Goal: Task Accomplishment & Management: Complete application form

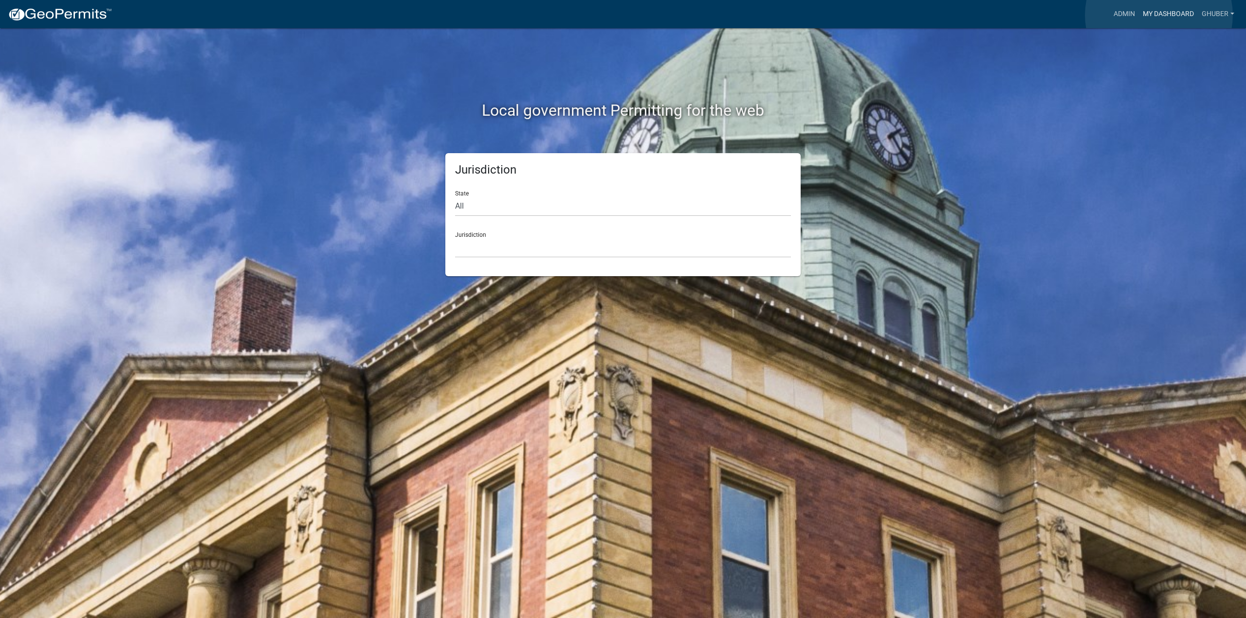
click at [1159, 15] on link "My Dashboard" at bounding box center [1168, 14] width 59 height 18
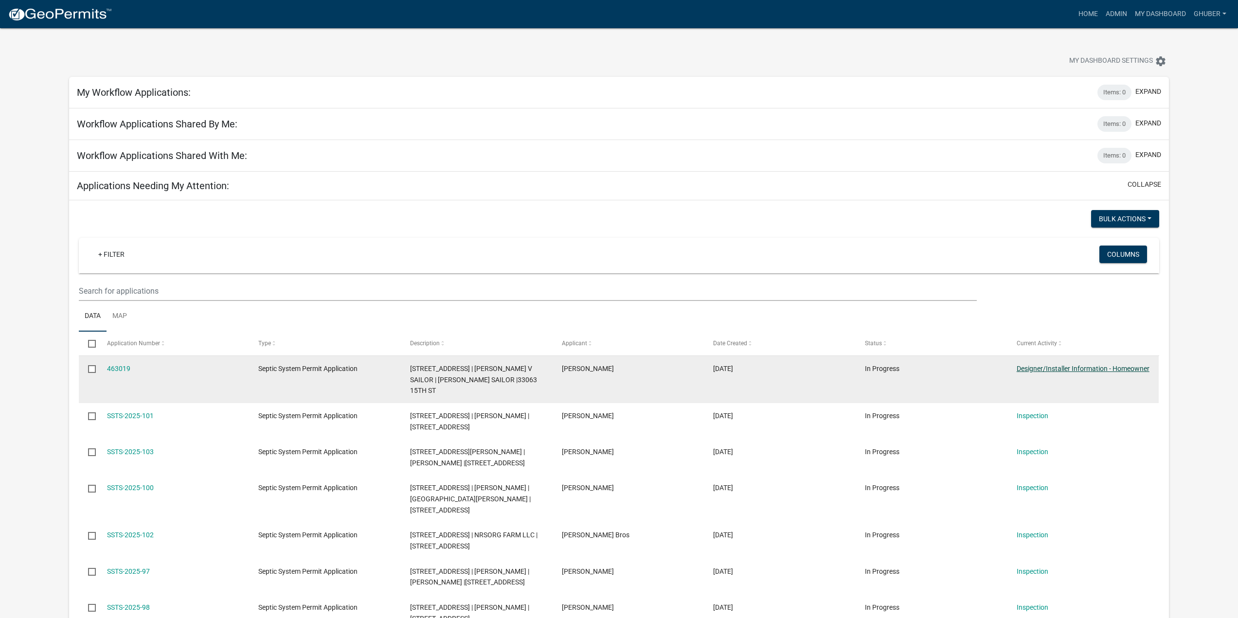
click at [1036, 370] on link "Designer/Installer Information - Homeowner" at bounding box center [1083, 369] width 133 height 8
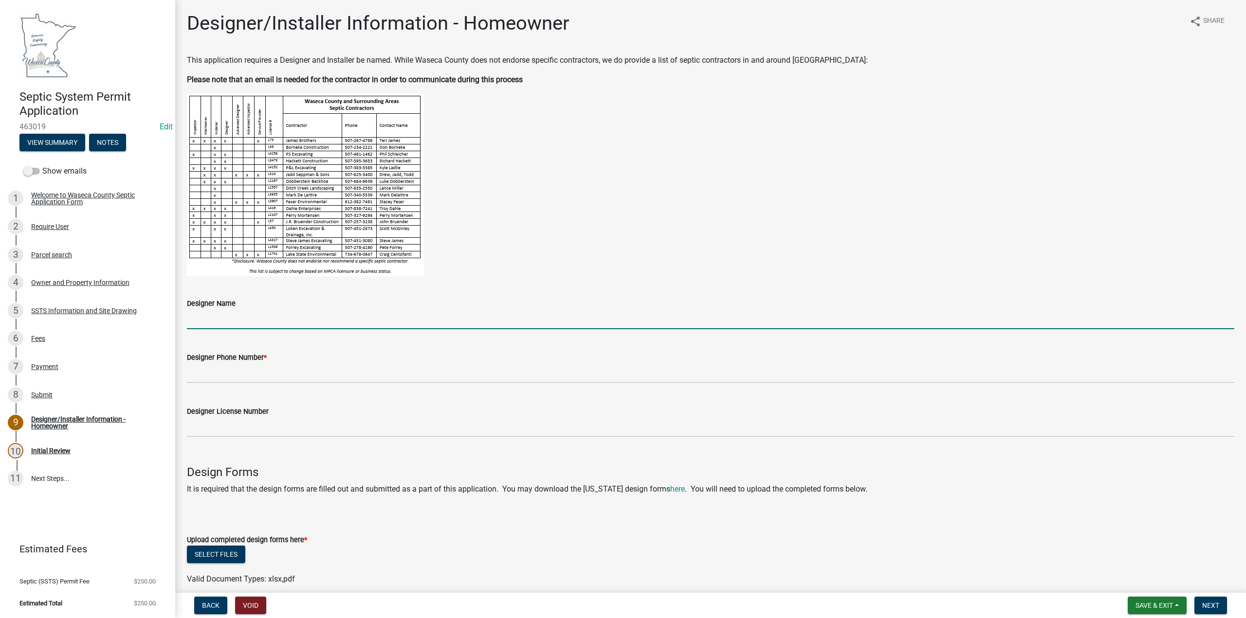
click at [233, 320] on input "Designer Name" at bounding box center [710, 319] width 1047 height 20
type input "[PERSON_NAME]"
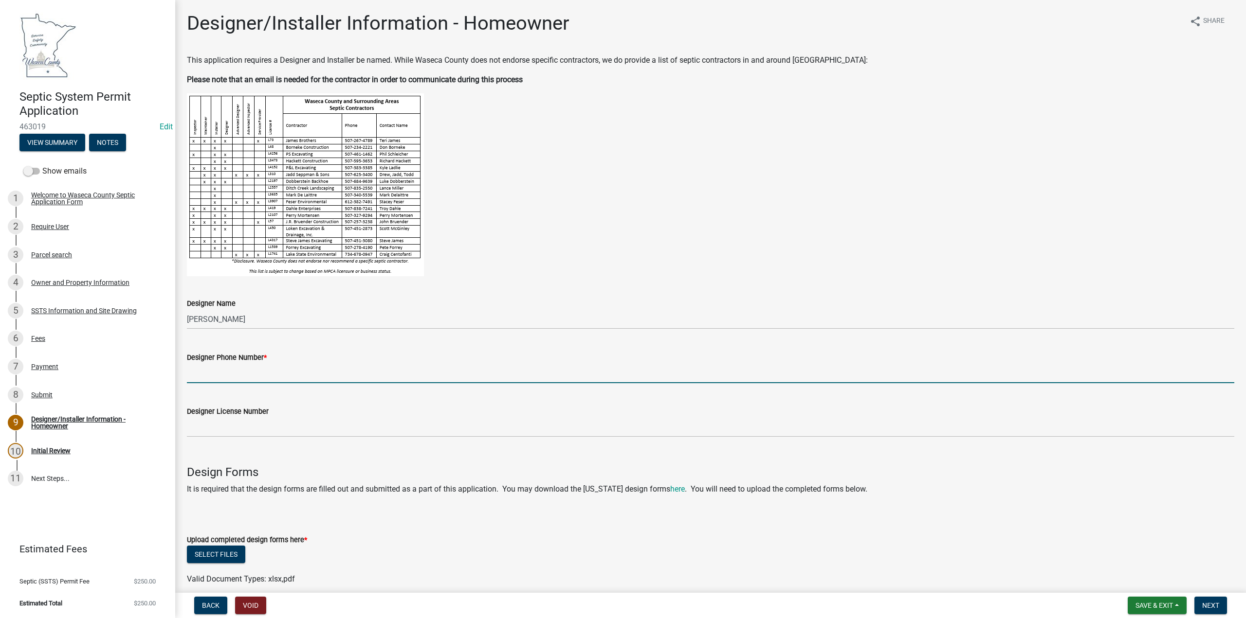
click at [243, 378] on input "Designer Phone Number *" at bounding box center [710, 373] width 1047 height 20
type input "[PHONE_NUMBER]"
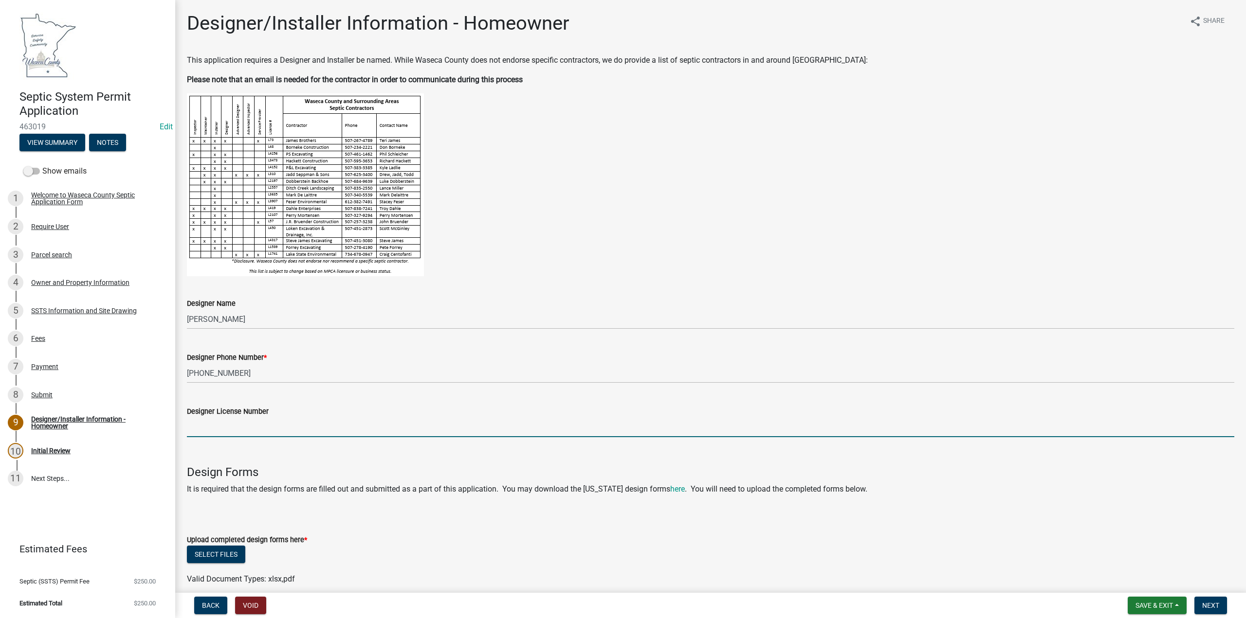
click at [226, 425] on input "Designer License Number" at bounding box center [710, 428] width 1047 height 20
type input "57"
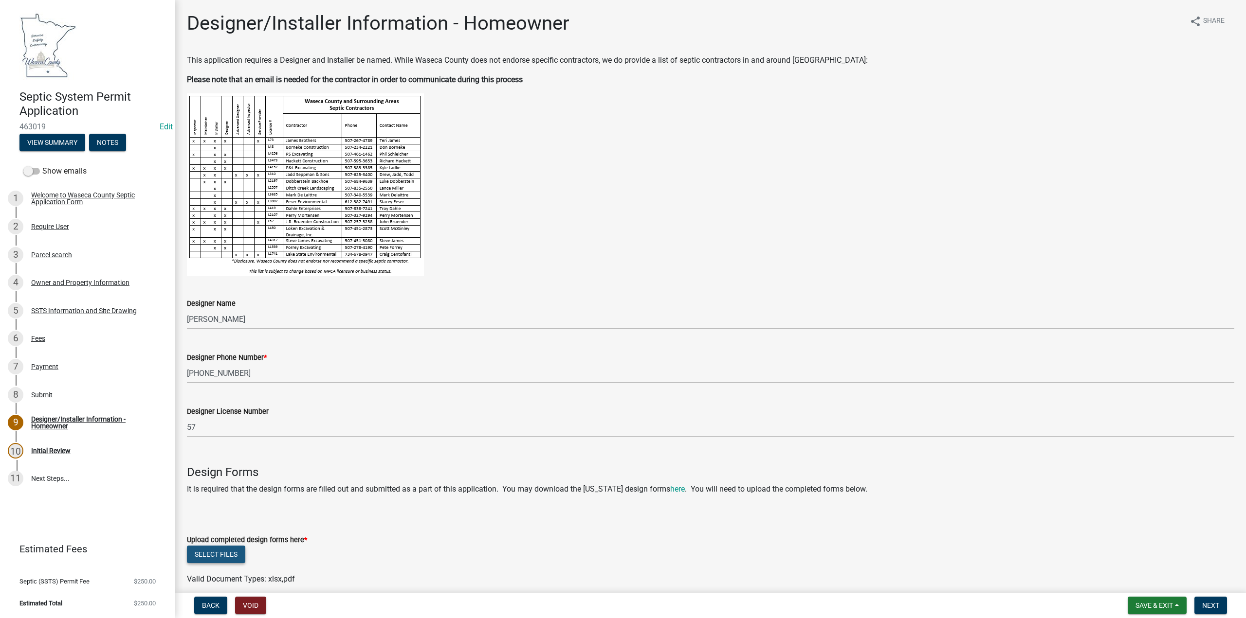
click at [201, 557] on button "Select files" at bounding box center [216, 555] width 58 height 18
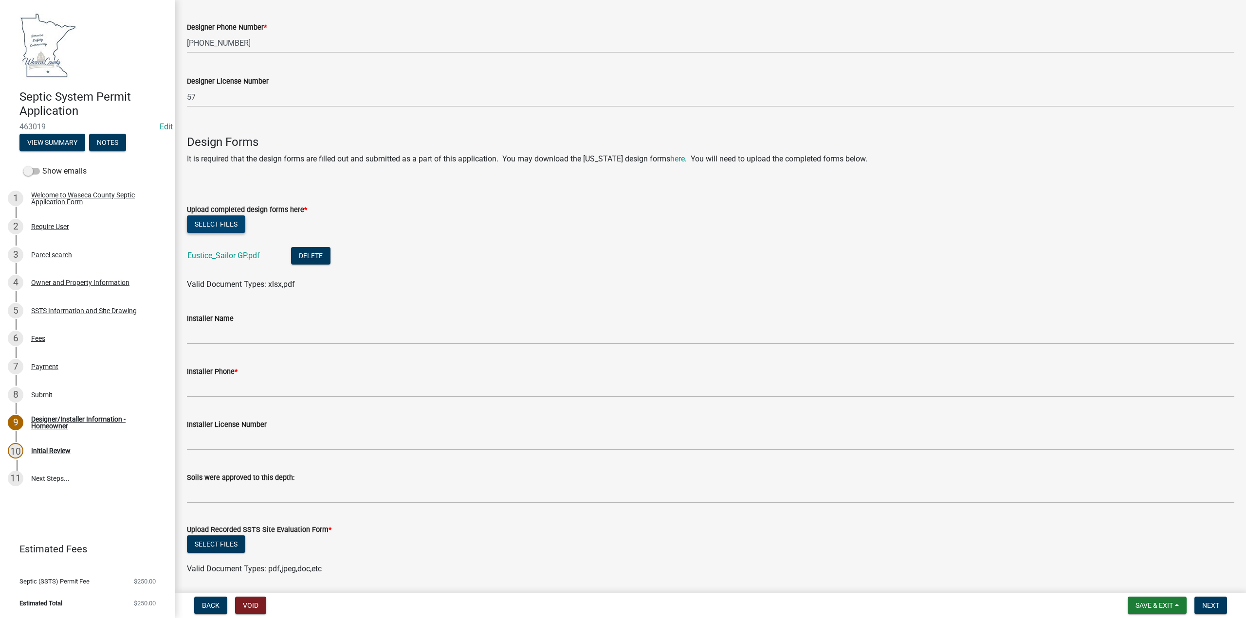
scroll to position [341, 0]
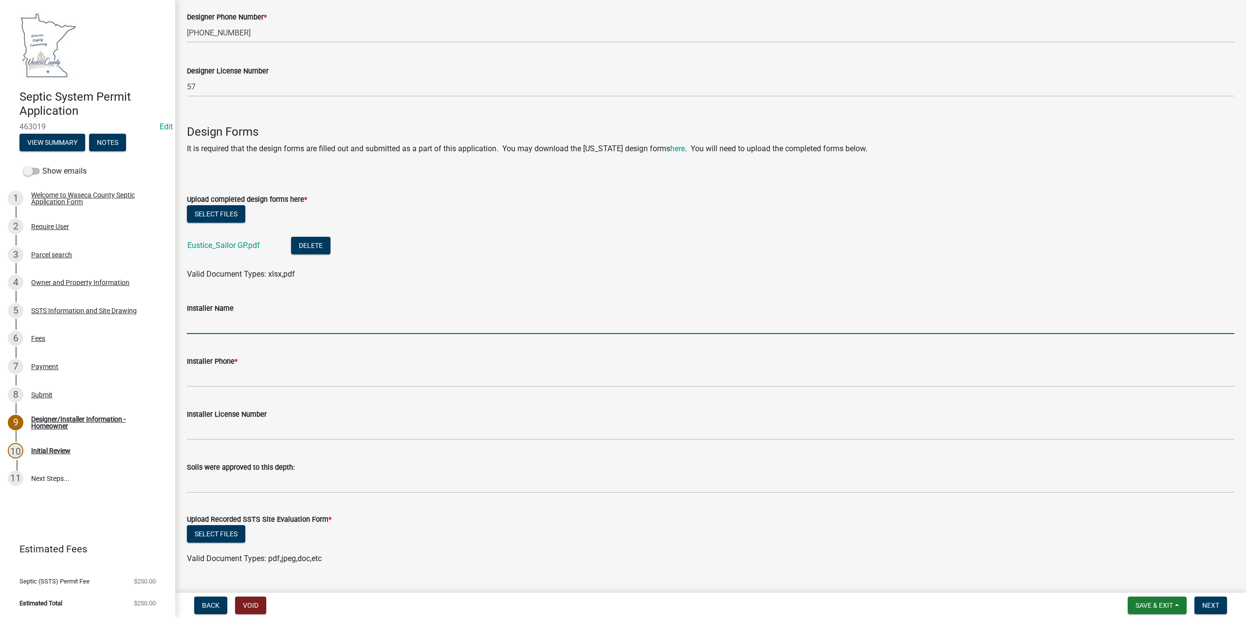
click at [234, 327] on input "Installer Name" at bounding box center [710, 324] width 1047 height 20
type input "Borneke Construction"
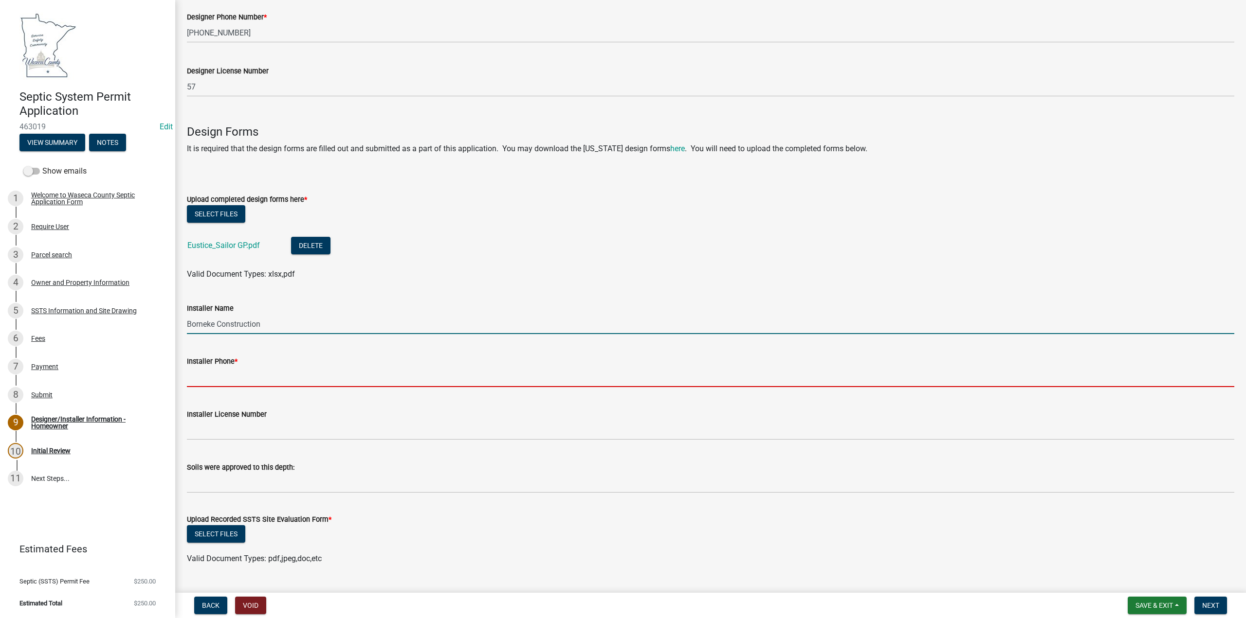
click at [240, 379] on input "Installer Phone *" at bounding box center [710, 377] width 1047 height 20
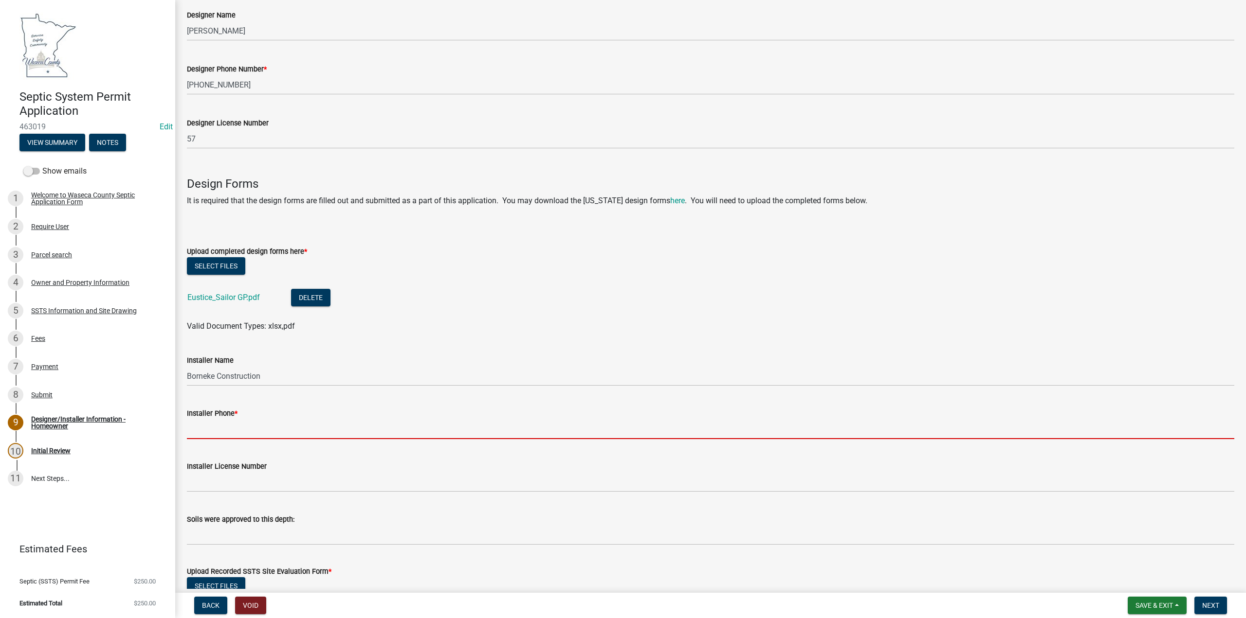
scroll to position [292, 0]
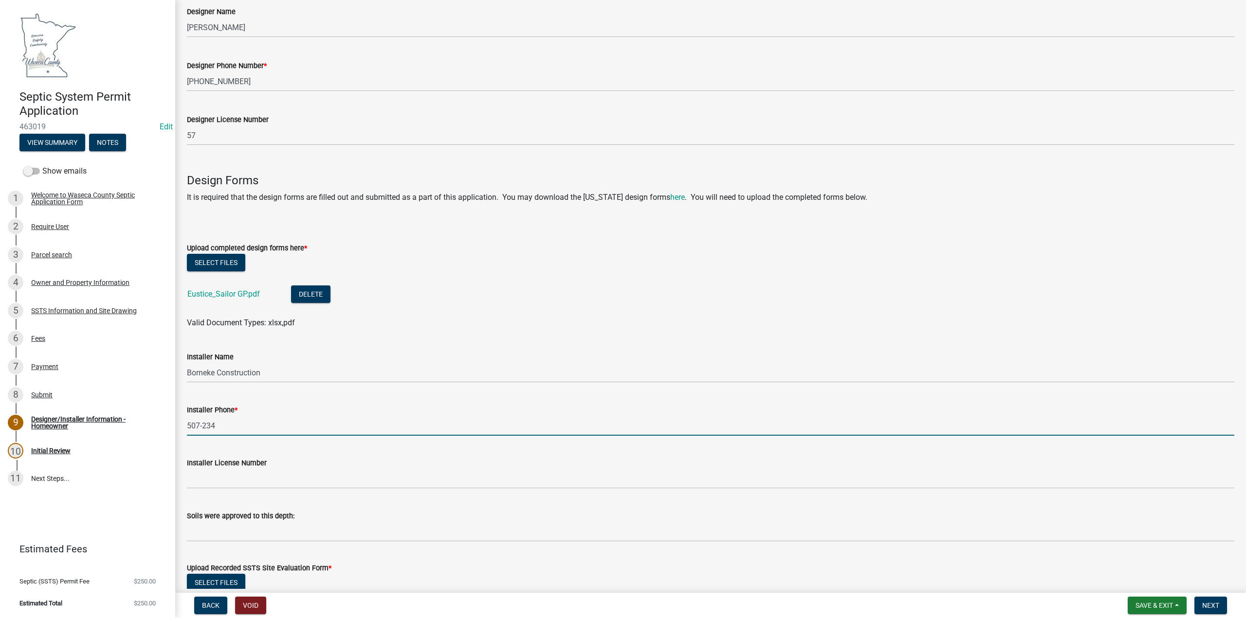
type input "[PHONE_NUMBER]"
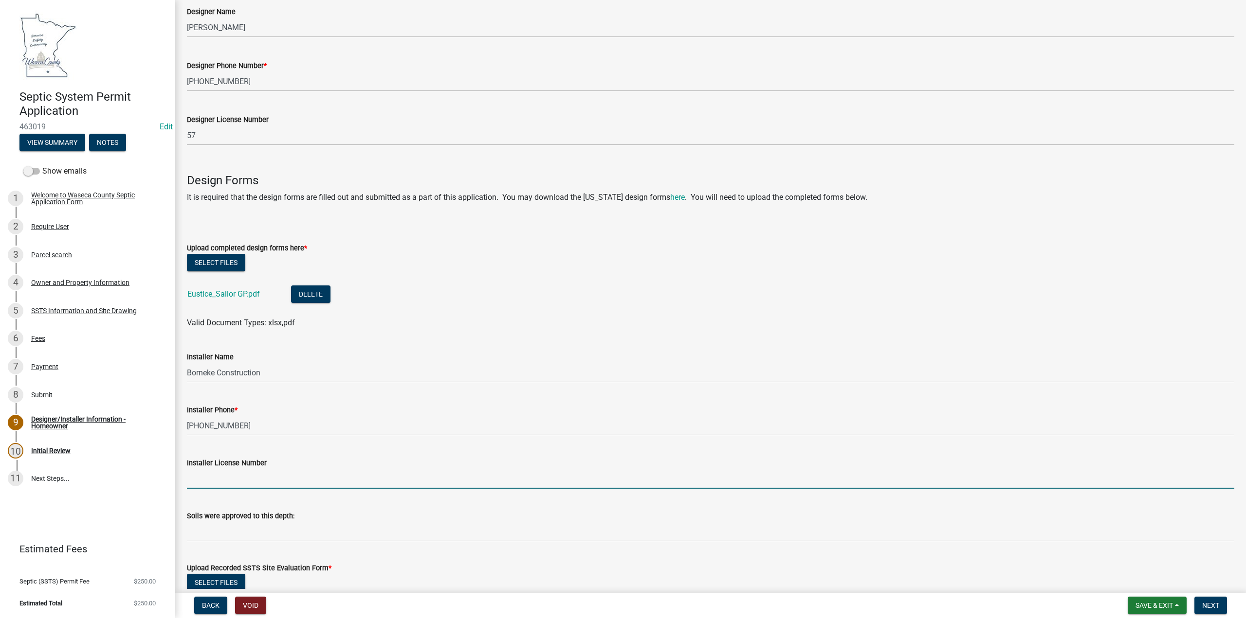
drag, startPoint x: 225, startPoint y: 478, endPoint x: 218, endPoint y: 478, distance: 6.8
click at [225, 478] on input "Installer License Number" at bounding box center [710, 479] width 1047 height 20
type input "48"
click at [213, 532] on input "text" at bounding box center [710, 532] width 1047 height 20
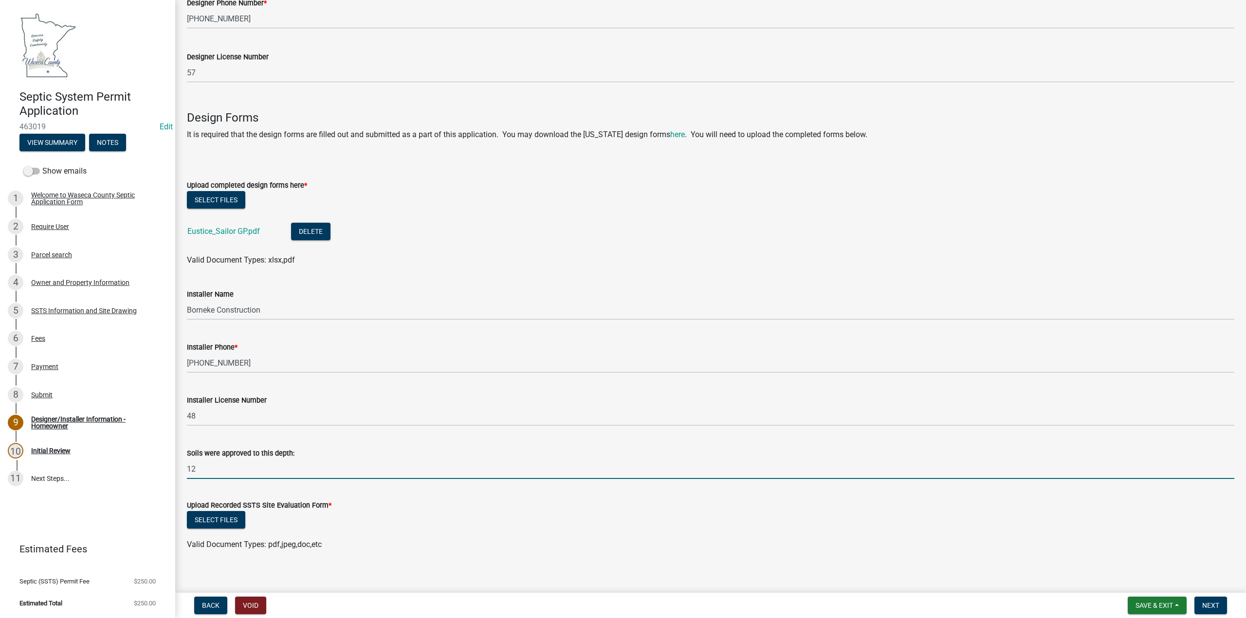
scroll to position [363, 0]
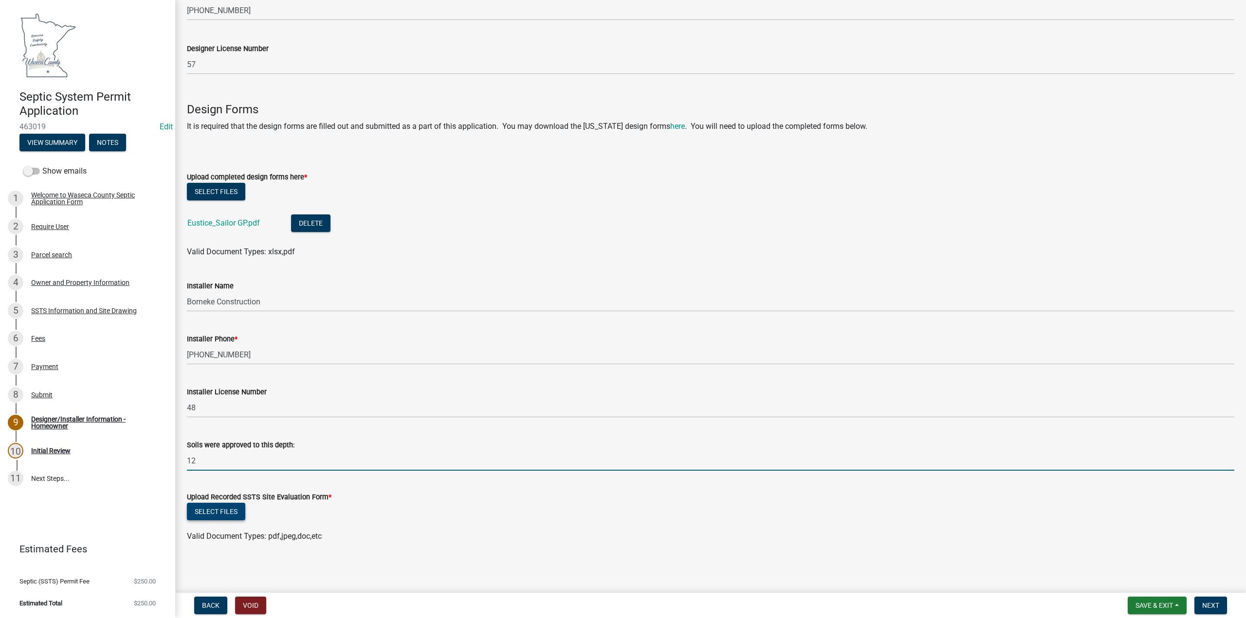
type input "12"
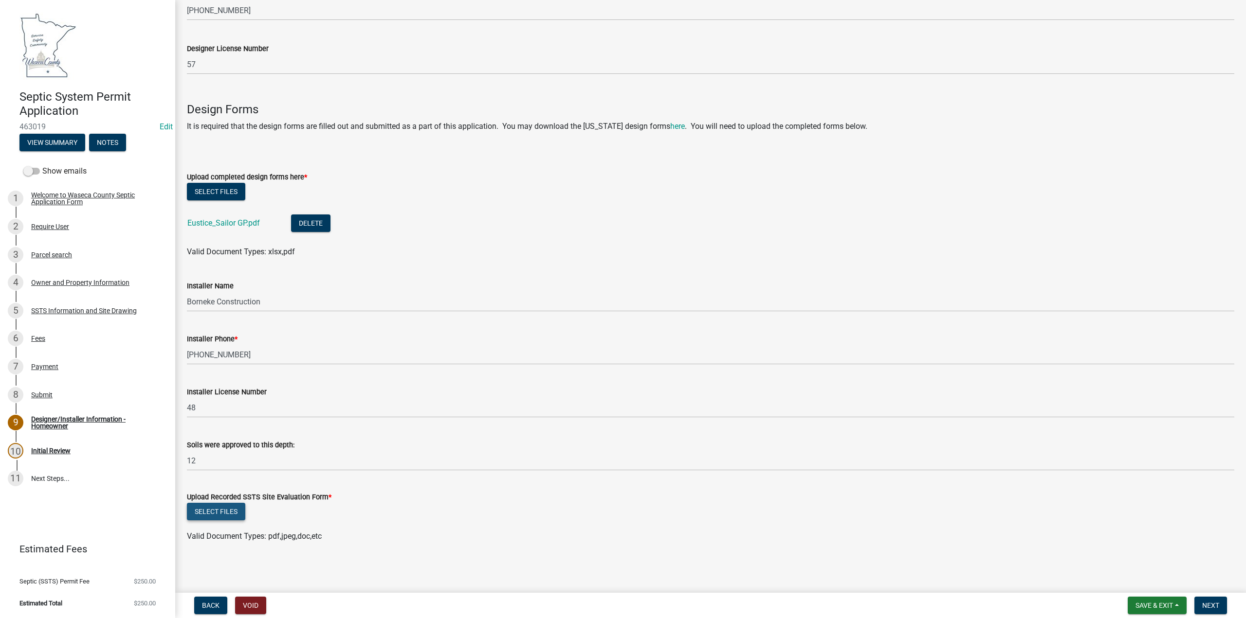
click at [210, 509] on button "Select files" at bounding box center [216, 512] width 58 height 18
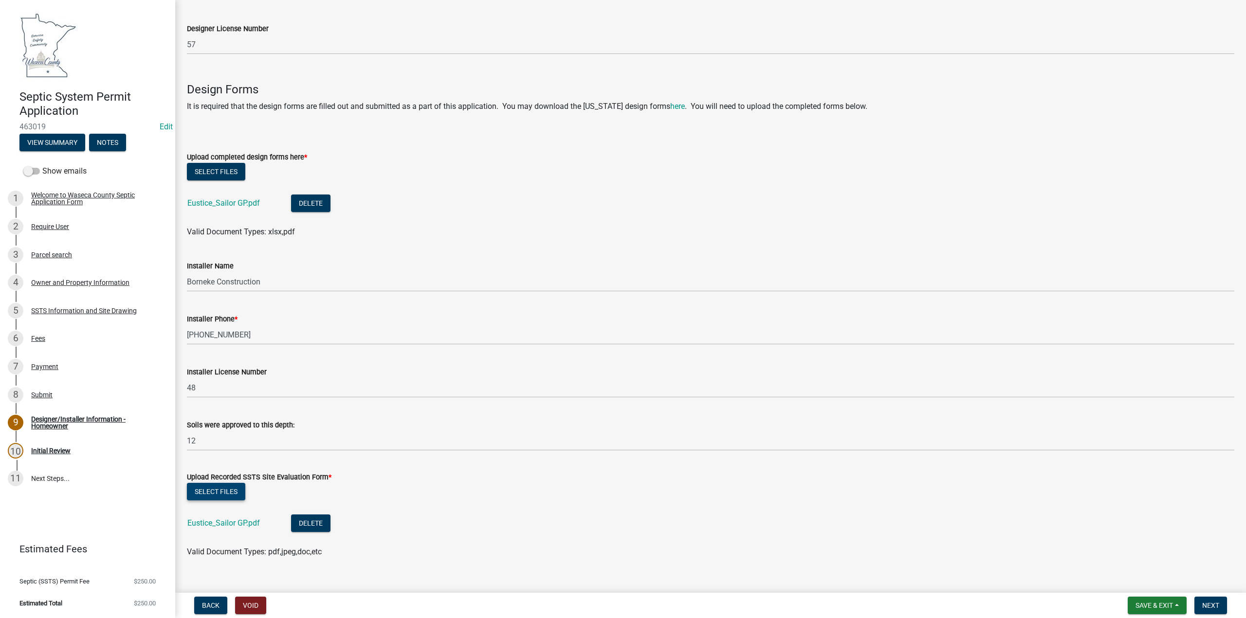
scroll to position [399, 0]
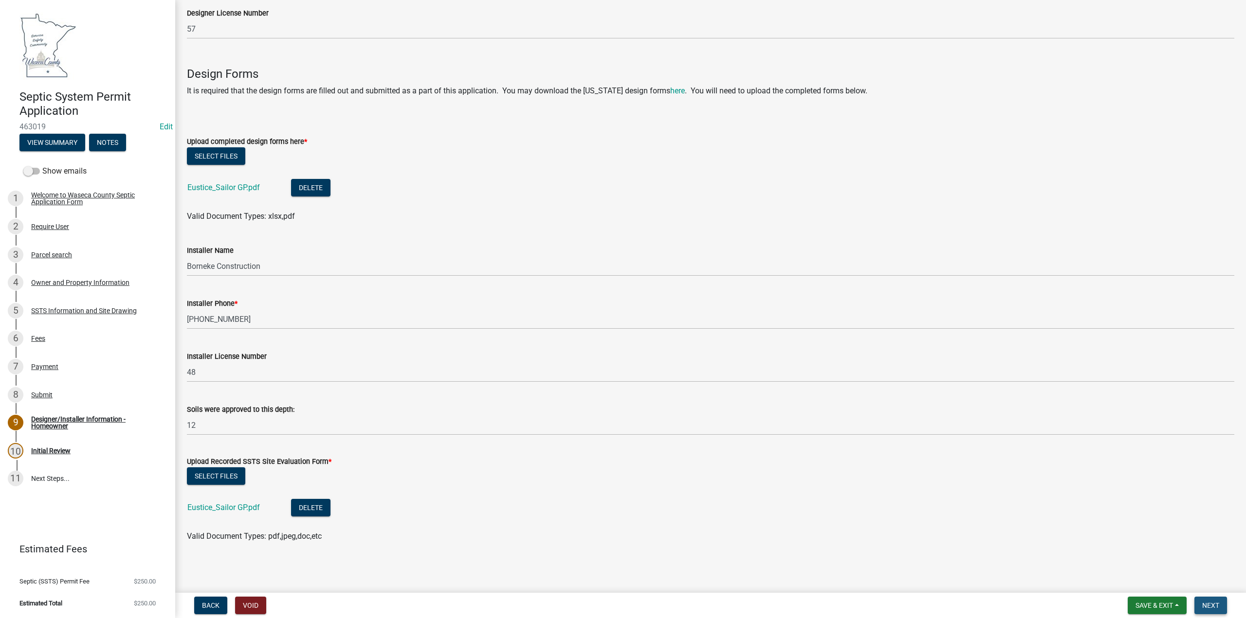
click at [1209, 602] on span "Next" at bounding box center [1210, 606] width 17 height 8
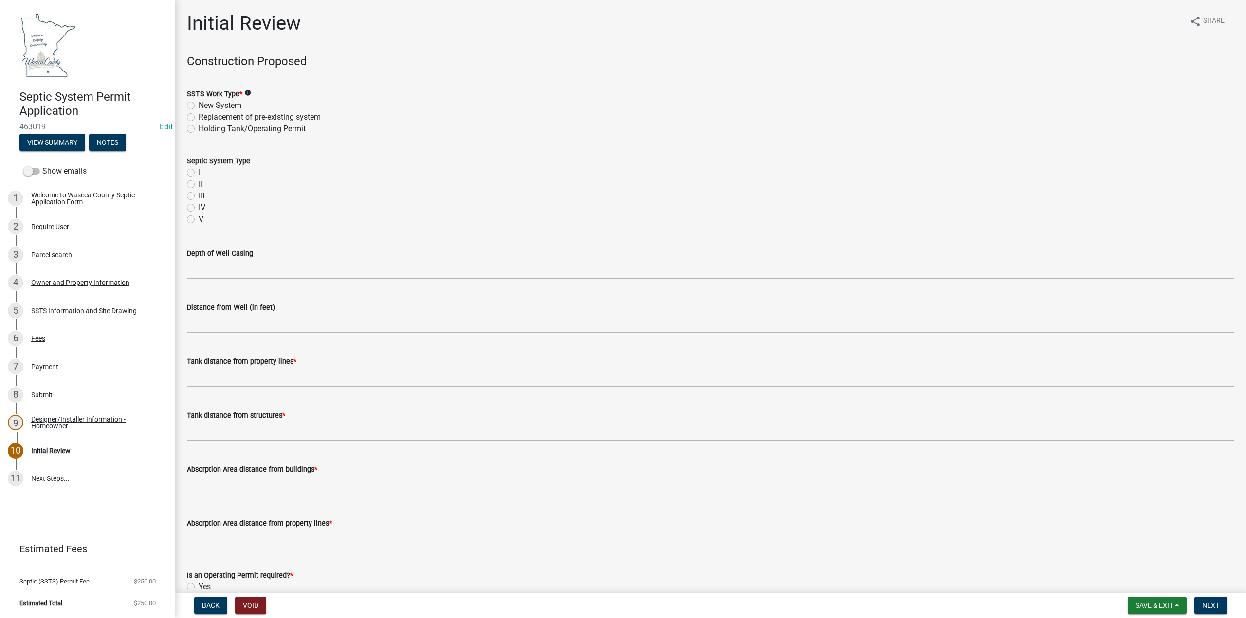
click at [195, 117] on div "Replacement of pre-existing system" at bounding box center [710, 117] width 1047 height 12
click at [199, 118] on label "Replacement of pre-existing system" at bounding box center [260, 117] width 122 height 12
click at [199, 118] on input "Replacement of pre-existing system" at bounding box center [202, 114] width 6 height 6
radio input "true"
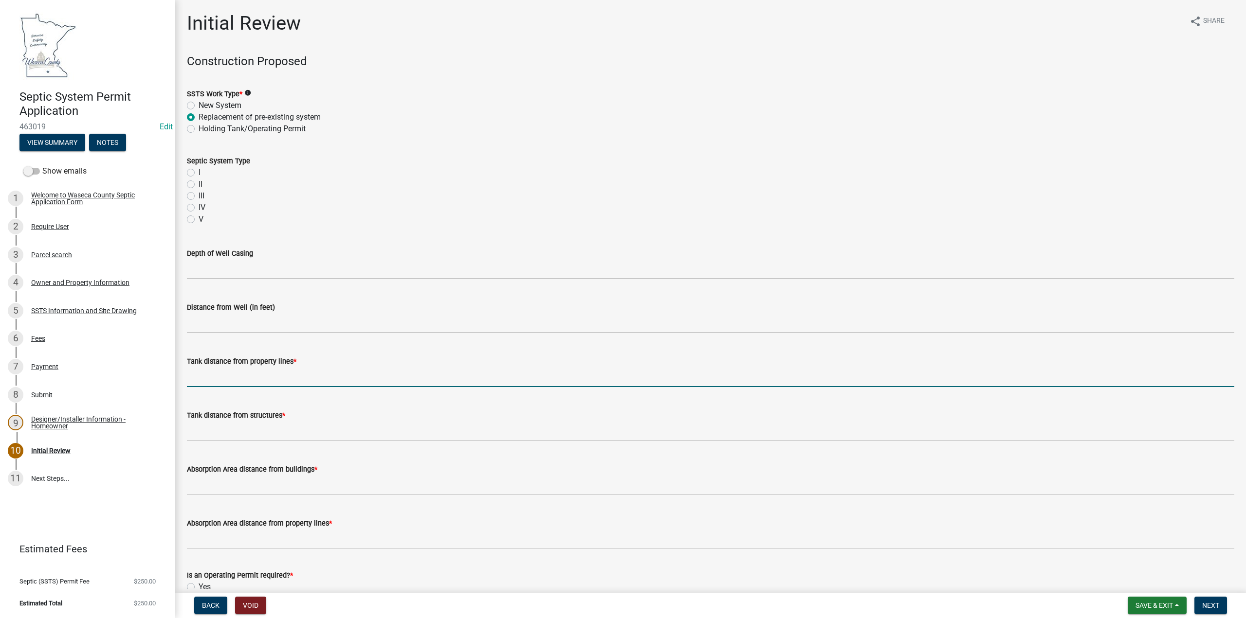
click at [247, 379] on input "Tank distance from property lines *" at bounding box center [710, 377] width 1047 height 20
type input "10"
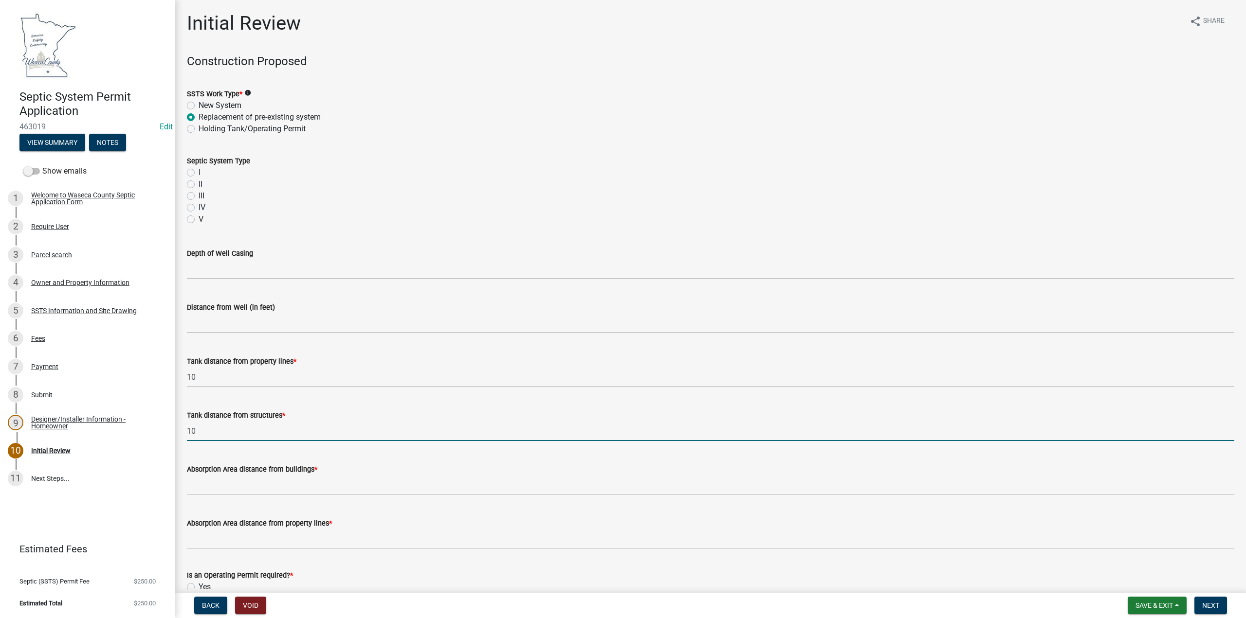
type input "10"
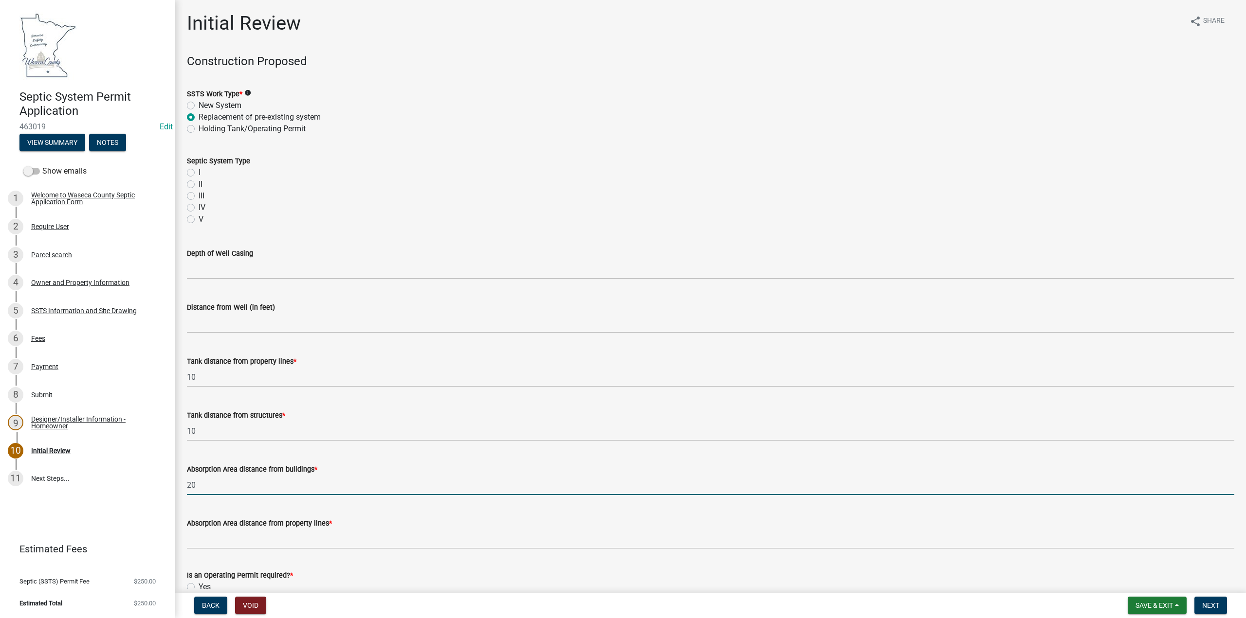
type input "20"
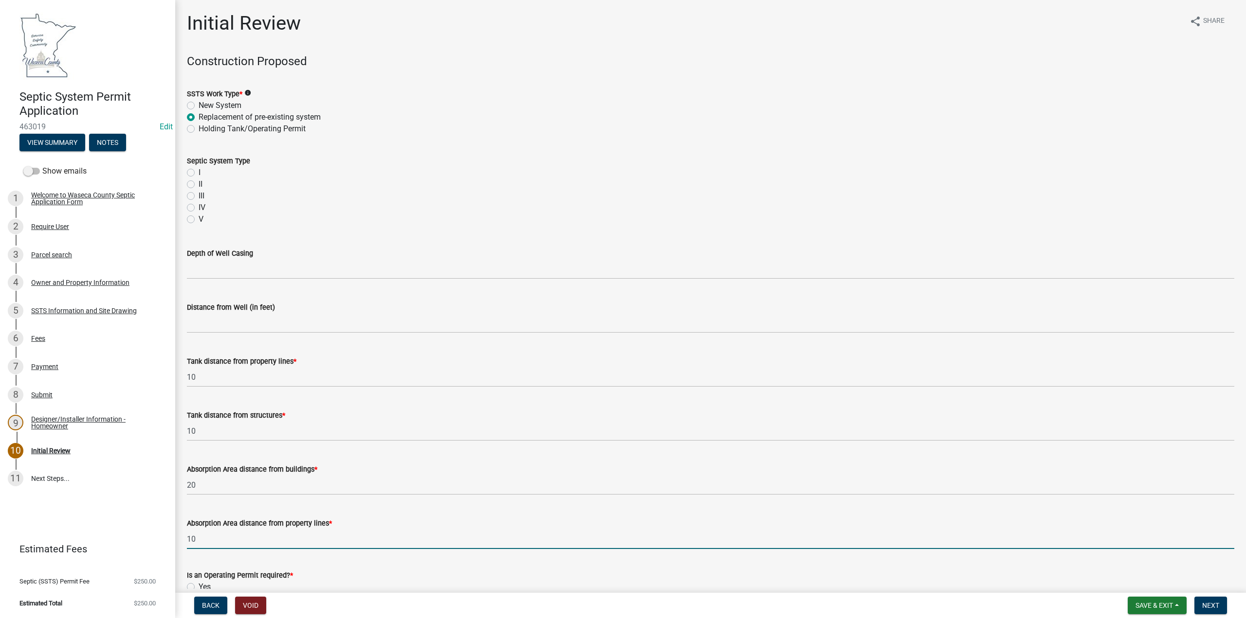
type input "10"
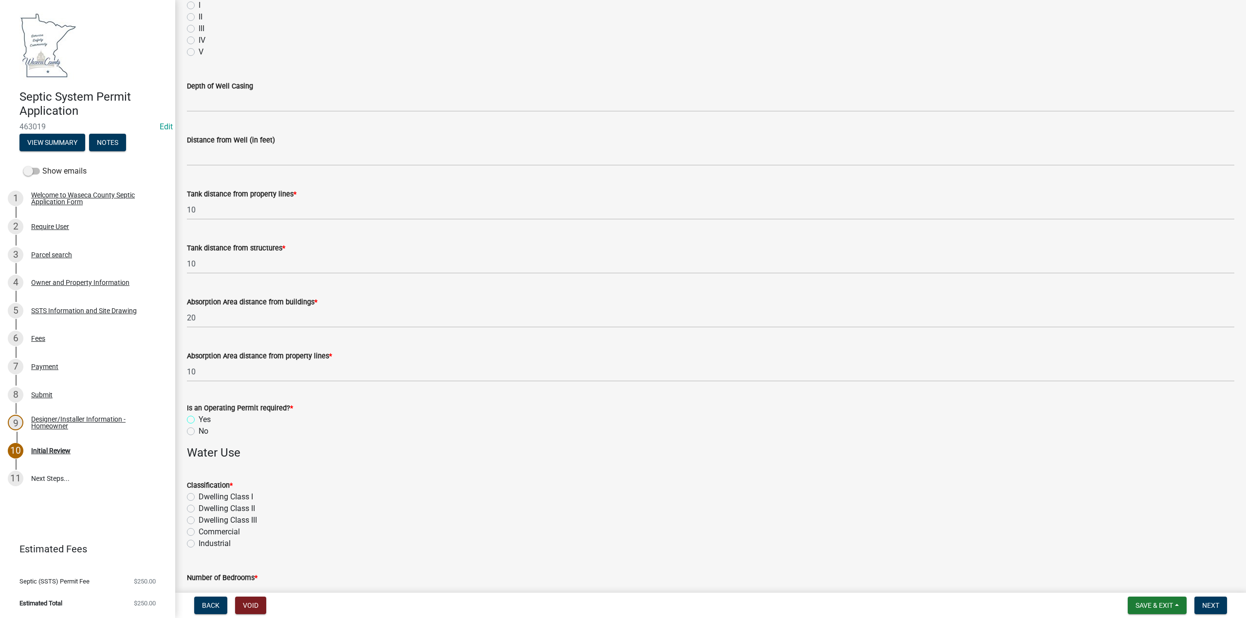
scroll to position [195, 0]
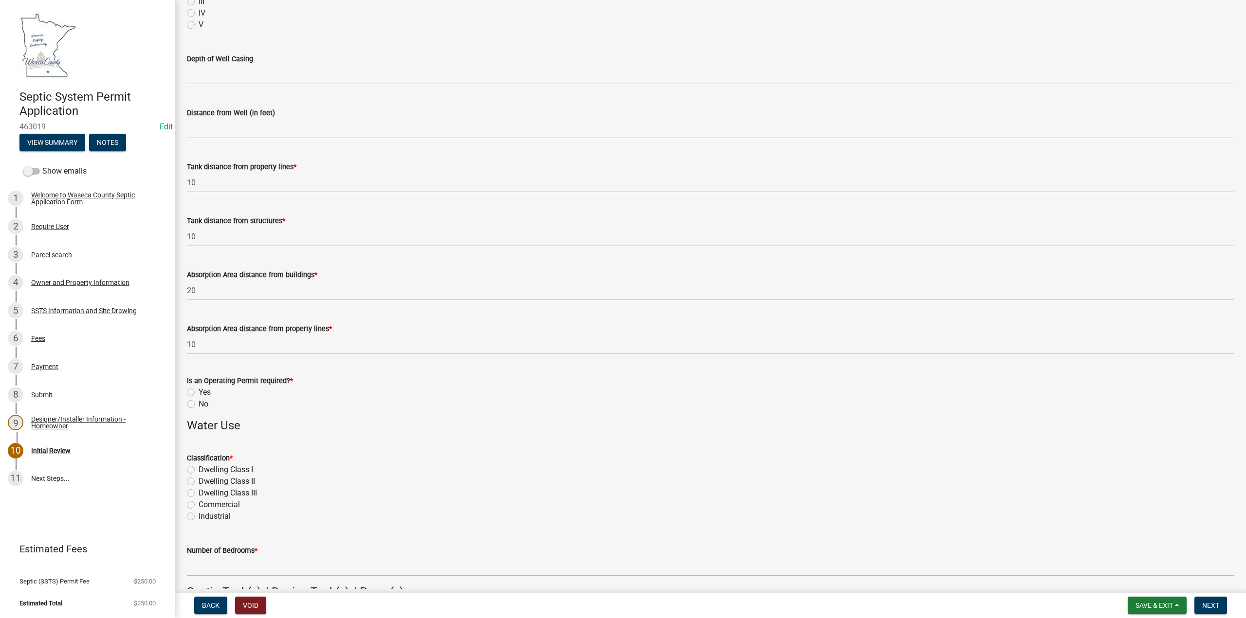
click at [199, 405] on label "No" at bounding box center [204, 405] width 10 height 12
click at [199, 405] on input "No" at bounding box center [202, 402] width 6 height 6
radio input "true"
click at [199, 469] on label "Dwelling CIass I" at bounding box center [226, 470] width 54 height 12
click at [199, 469] on input "Dwelling CIass I" at bounding box center [202, 467] width 6 height 6
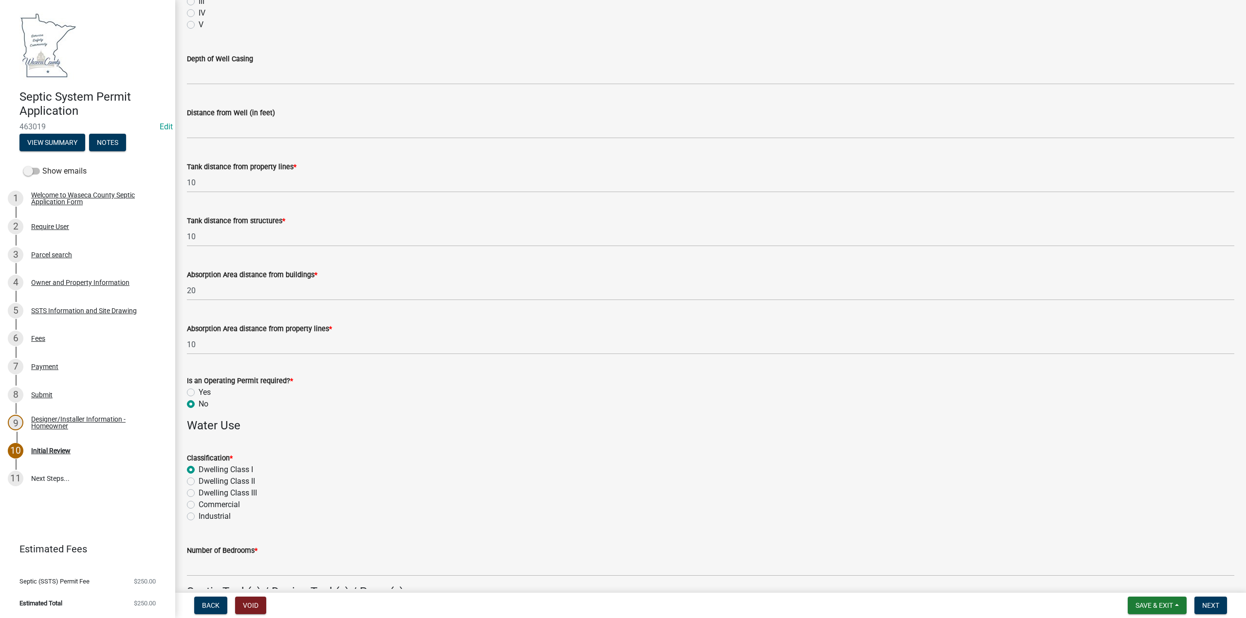
radio input "true"
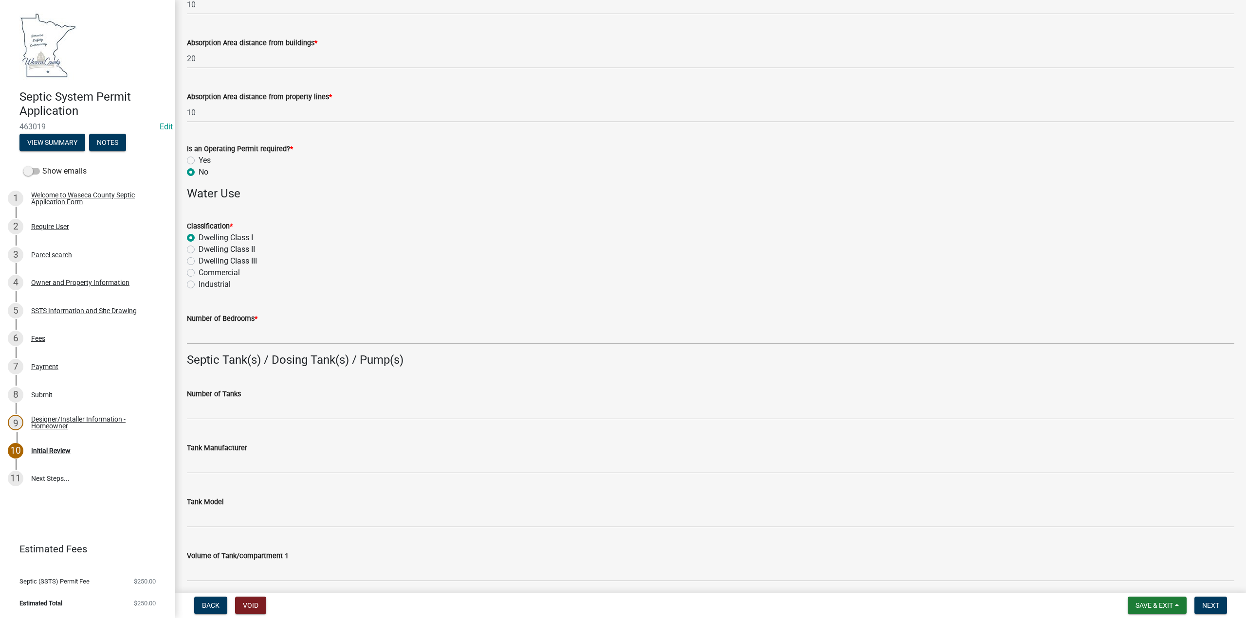
scroll to position [438, 0]
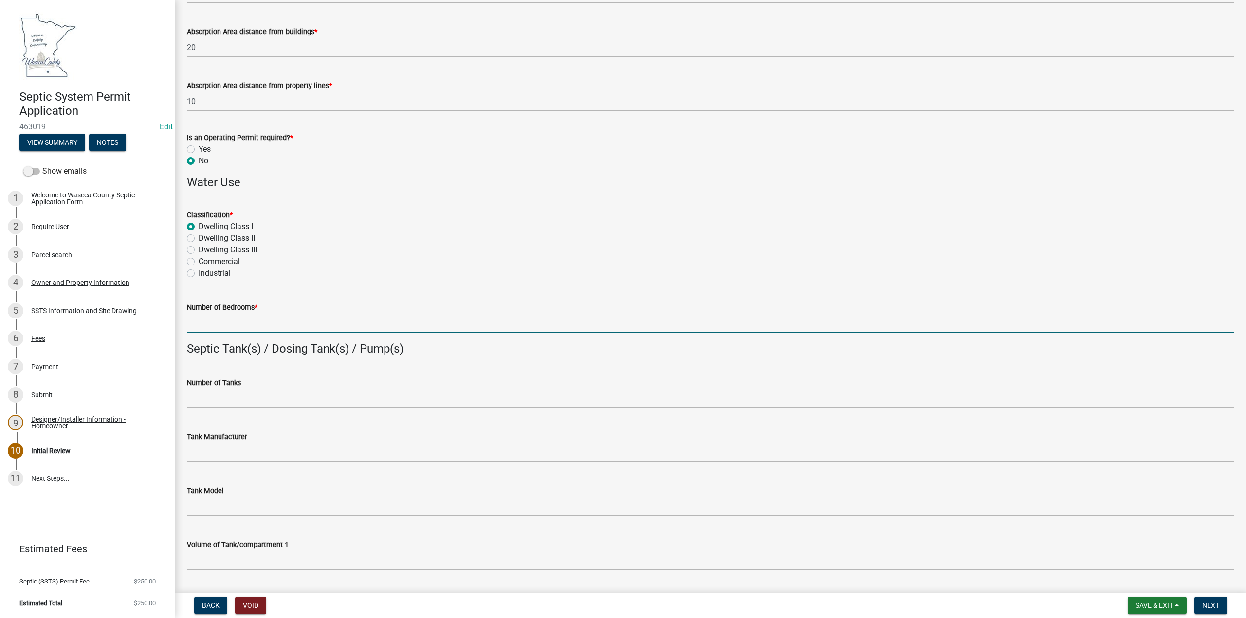
click at [214, 321] on input "Number of Bedrooms *" at bounding box center [710, 323] width 1047 height 20
type input "4"
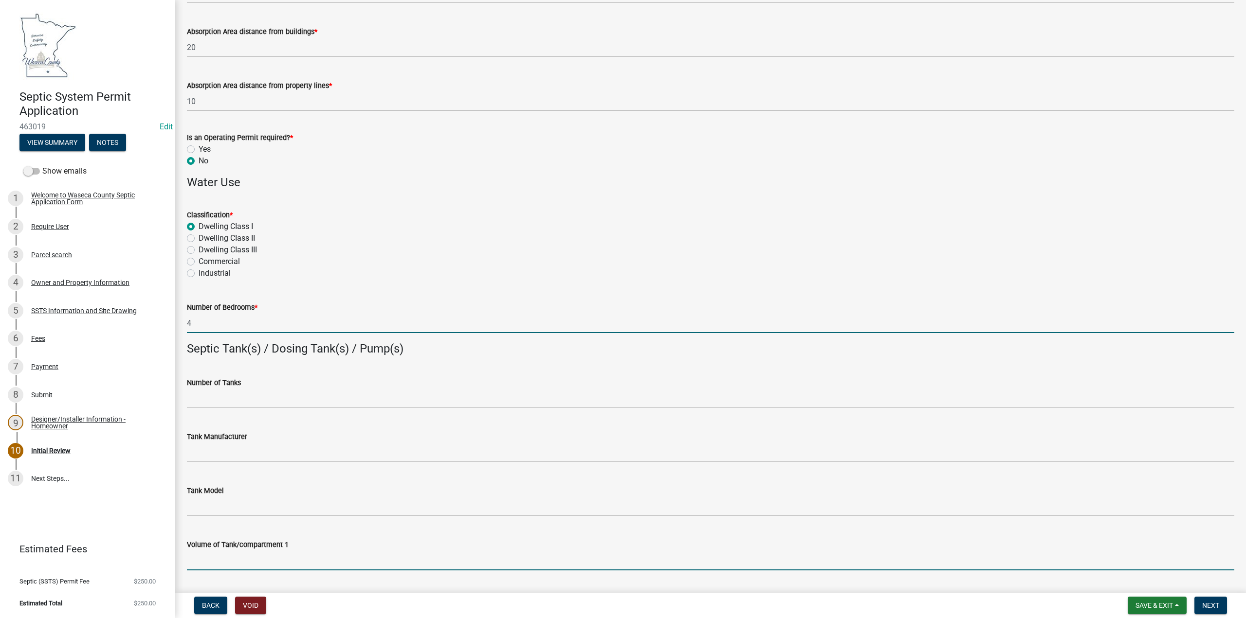
click at [209, 554] on input "Volume of Tank/compartment 1" at bounding box center [710, 561] width 1047 height 20
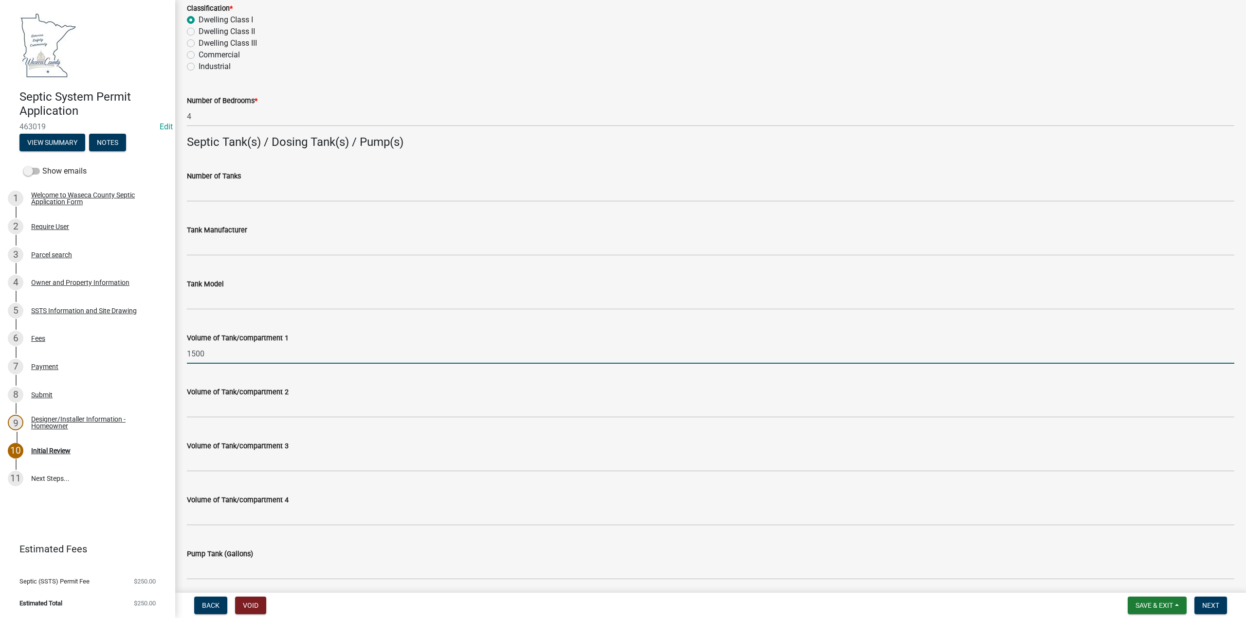
scroll to position [681, 0]
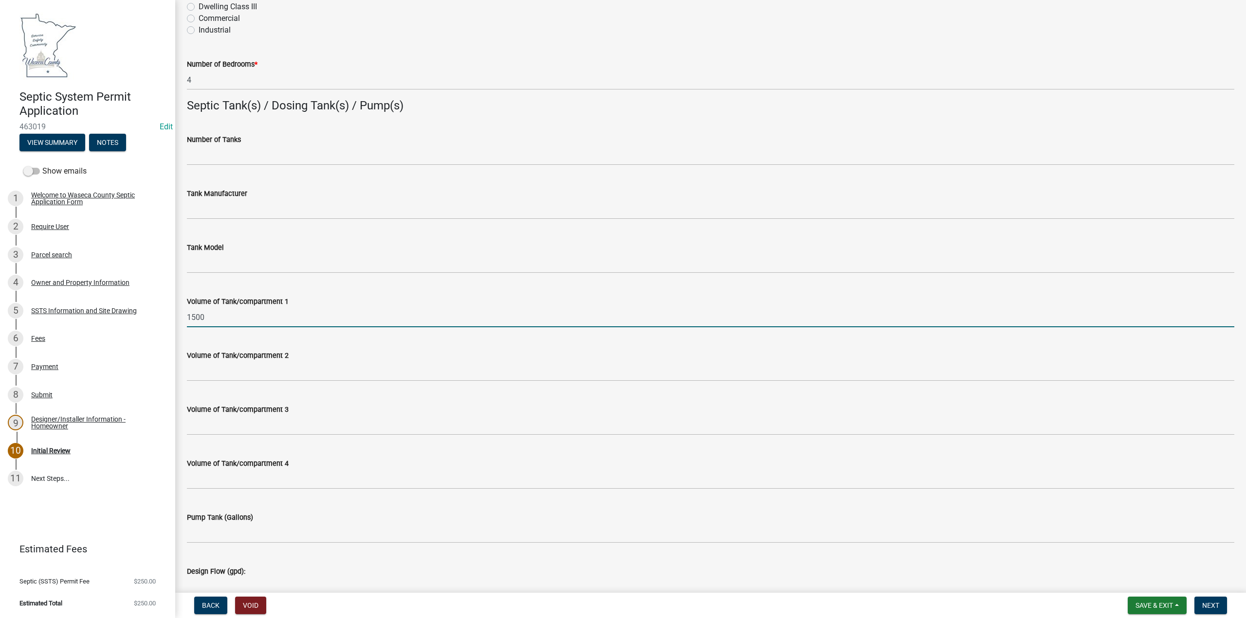
type input "1500"
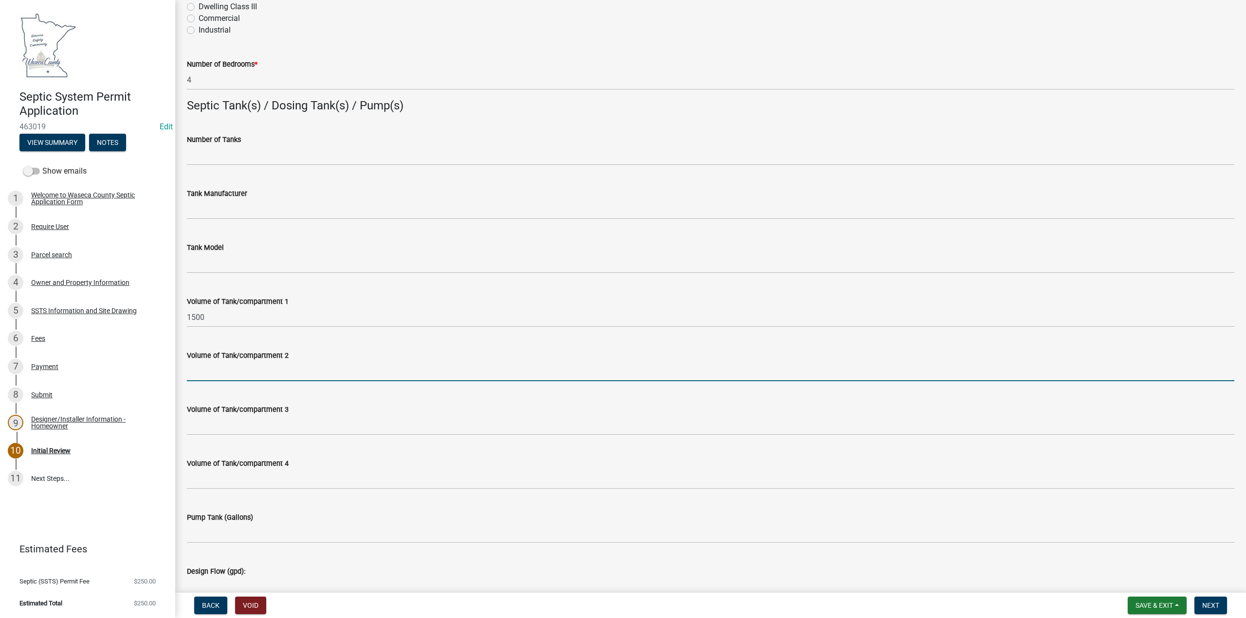
click at [202, 379] on input "Volume of Tank/compartment 2" at bounding box center [710, 372] width 1047 height 20
type input "1500"
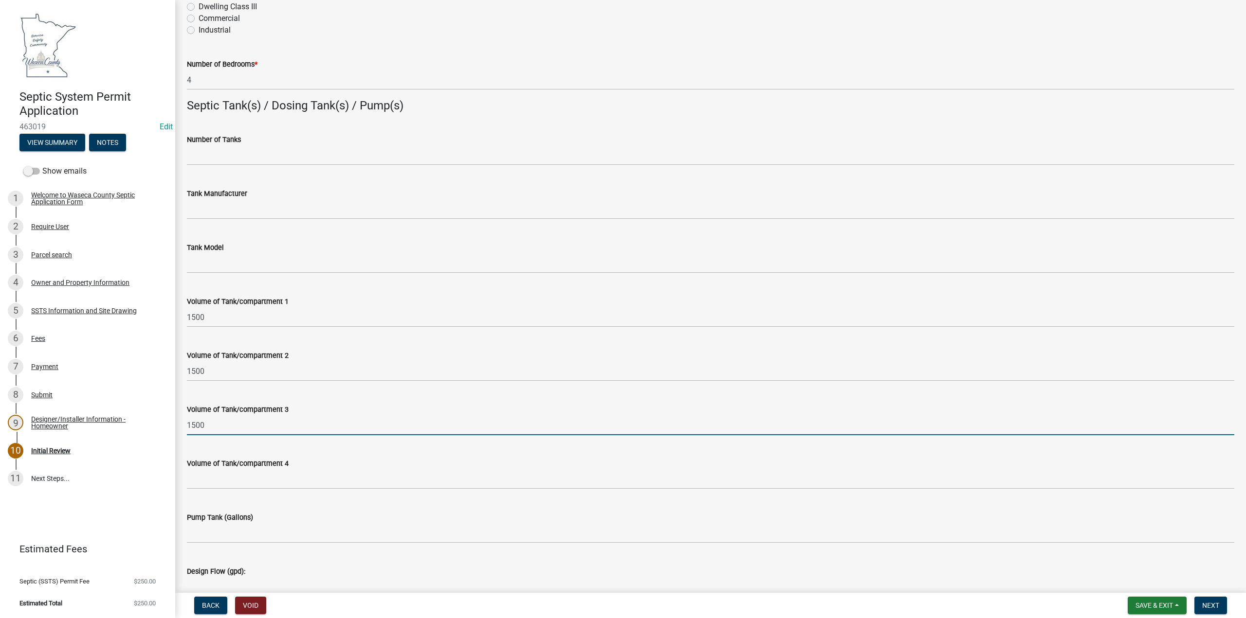
type input "1500"
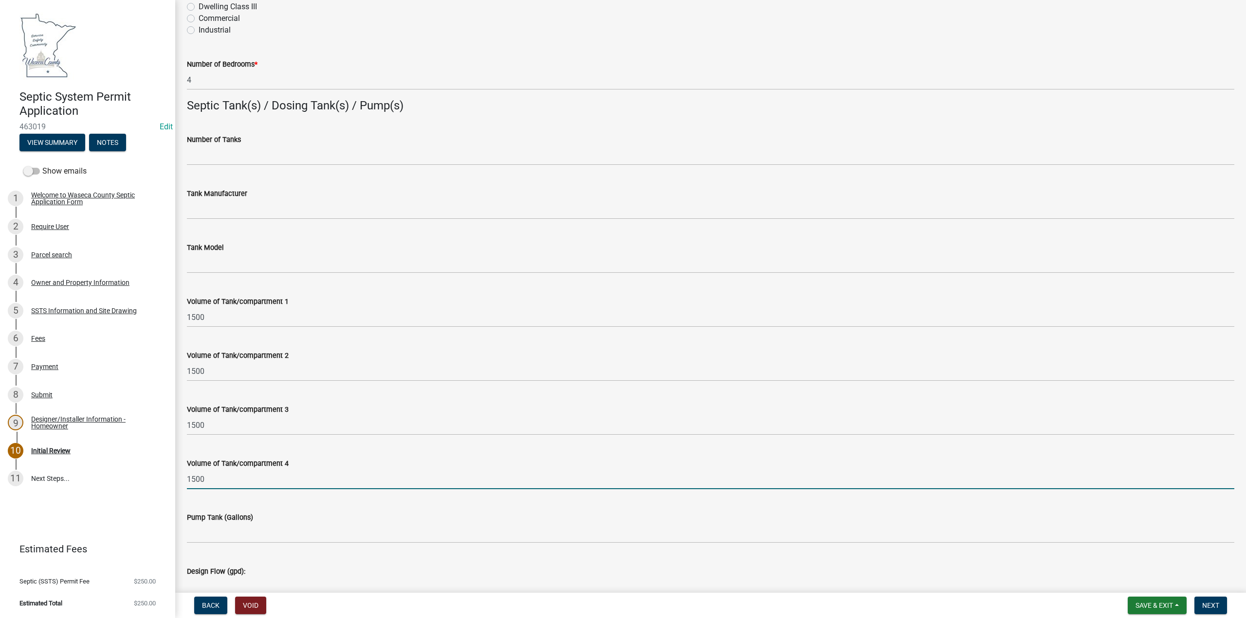
type input "1500"
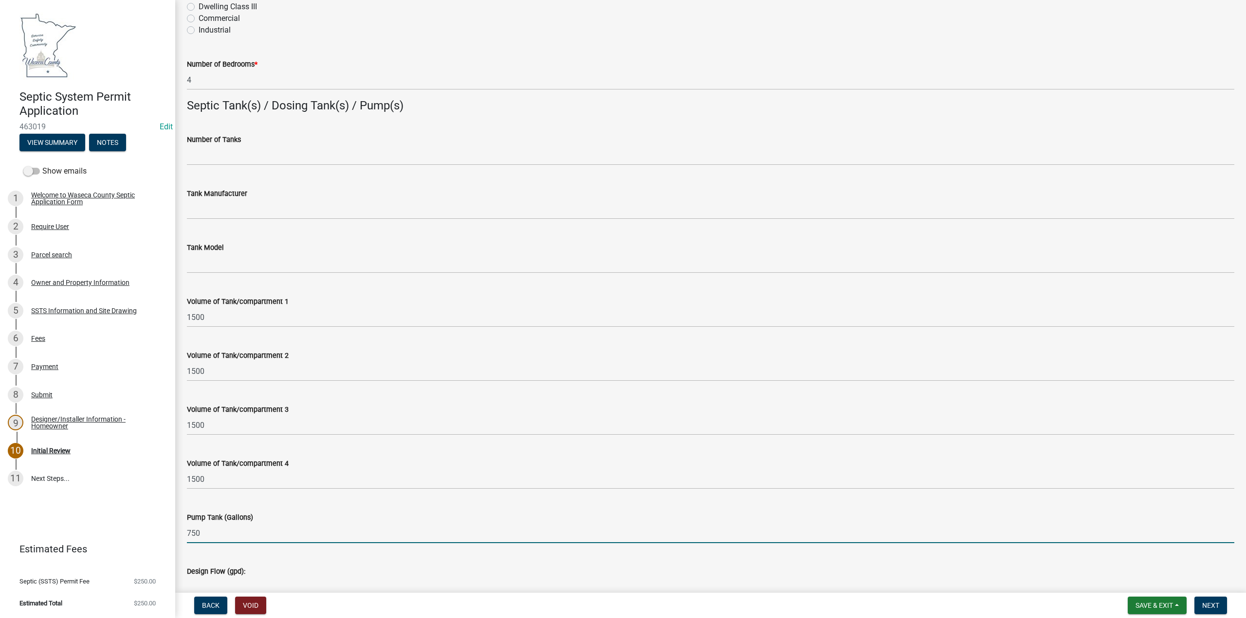
type input "750"
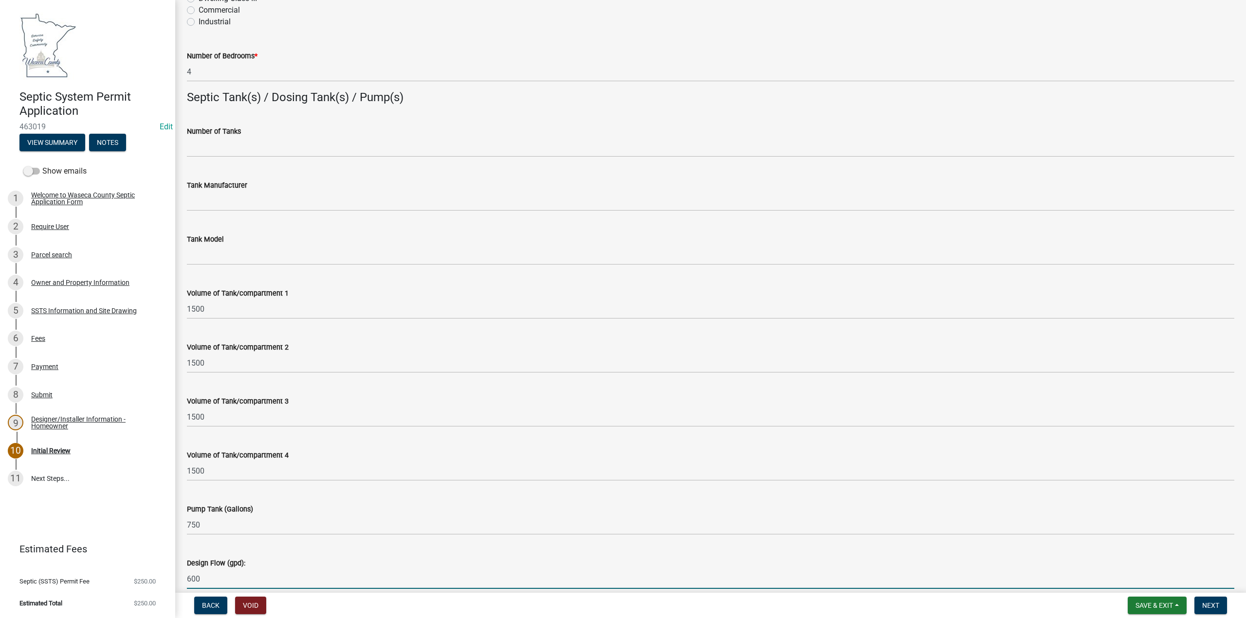
type input "600"
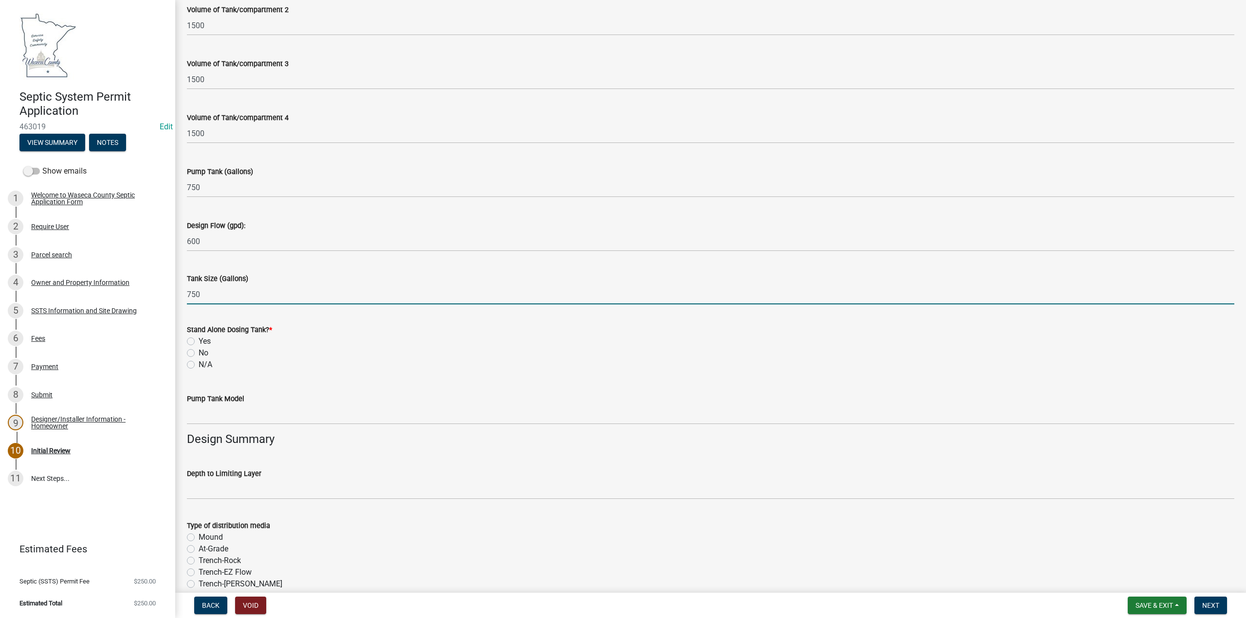
type input "750"
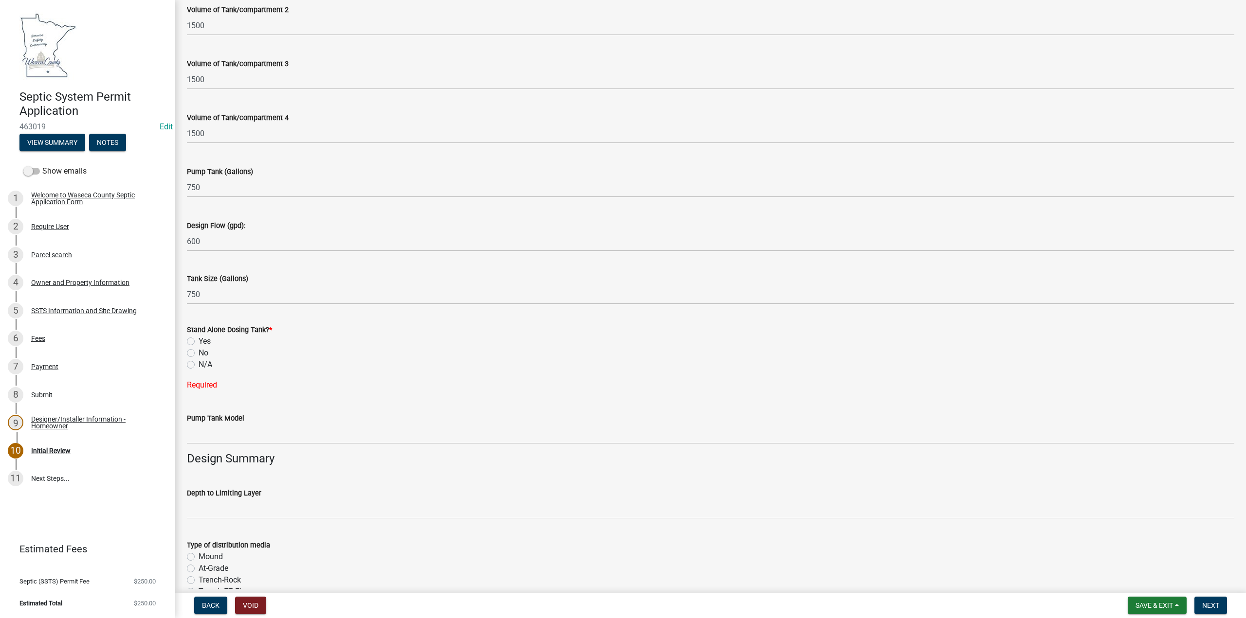
click at [199, 340] on label "Yes" at bounding box center [205, 342] width 12 height 12
click at [199, 340] on input "Yes" at bounding box center [202, 339] width 6 height 6
radio input "true"
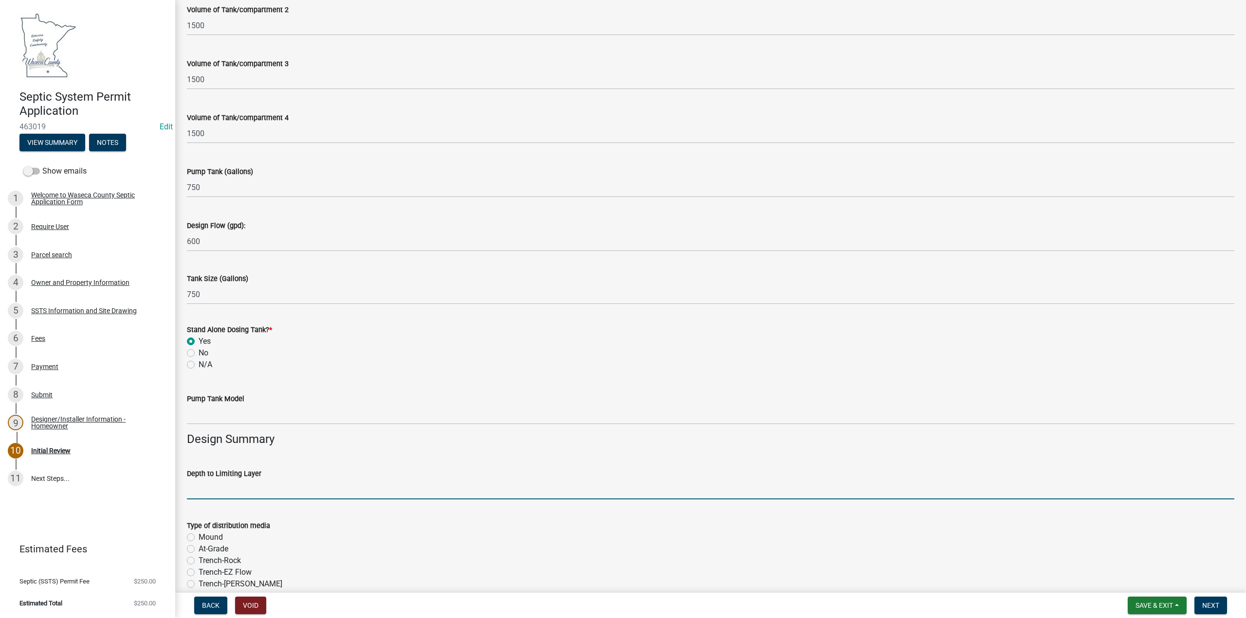
click at [210, 485] on input "text" at bounding box center [710, 490] width 1047 height 20
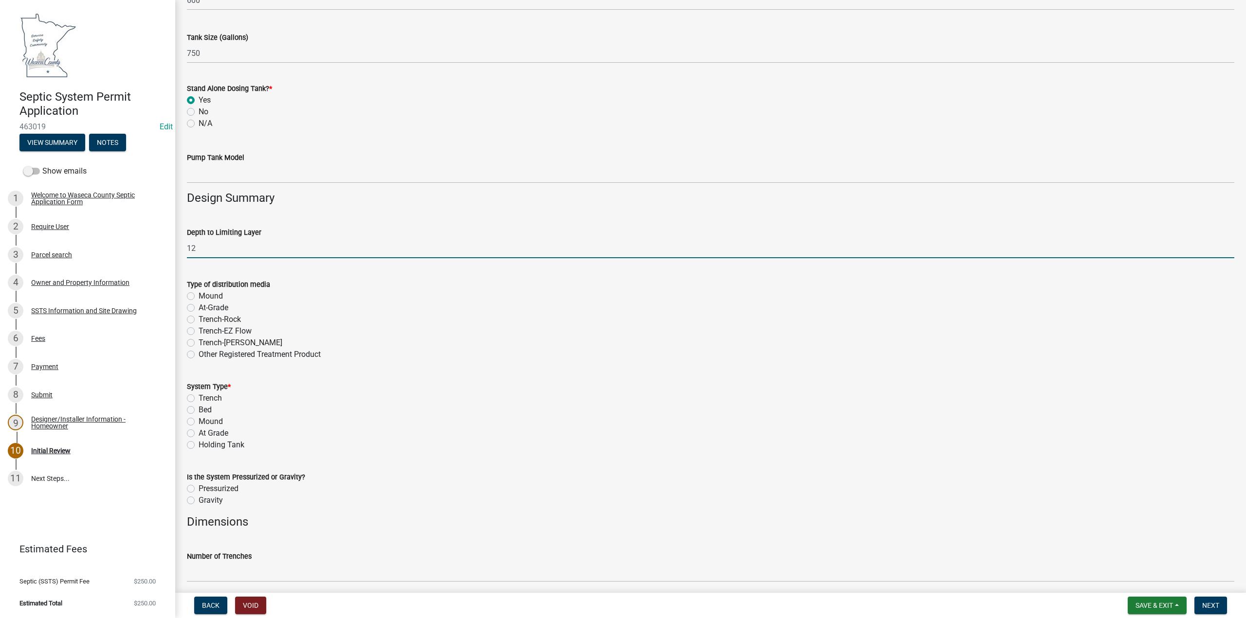
scroll to position [1271, 0]
type input "12"
click at [199, 420] on label "Mound" at bounding box center [211, 420] width 24 height 12
click at [199, 420] on input "Mound" at bounding box center [202, 417] width 6 height 6
radio input "true"
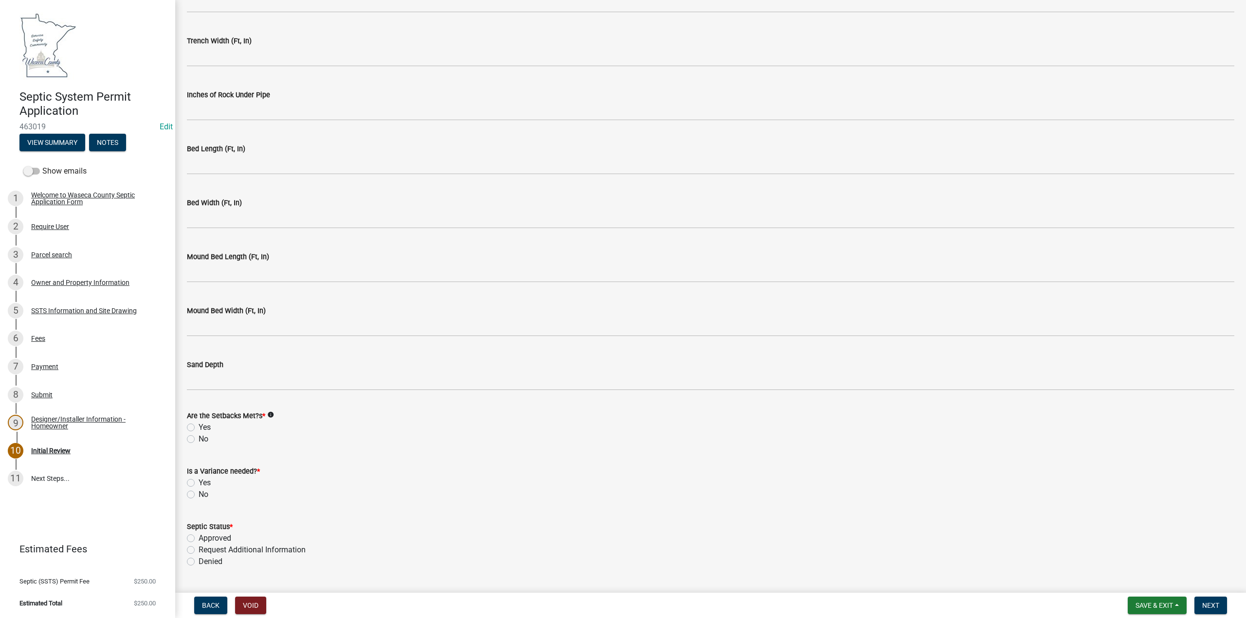
scroll to position [1903, 0]
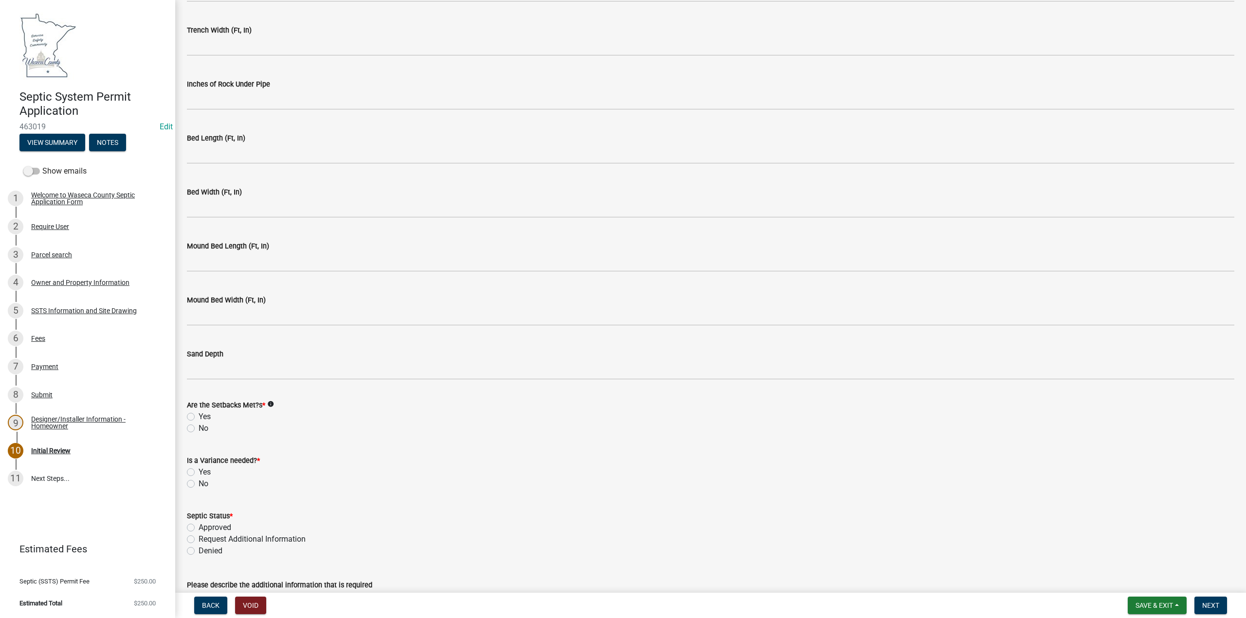
click at [199, 417] on label "Yes" at bounding box center [205, 417] width 12 height 12
click at [199, 417] on input "Yes" at bounding box center [202, 414] width 6 height 6
radio input "true"
click at [199, 485] on label "No" at bounding box center [204, 484] width 10 height 12
click at [199, 485] on input "No" at bounding box center [202, 481] width 6 height 6
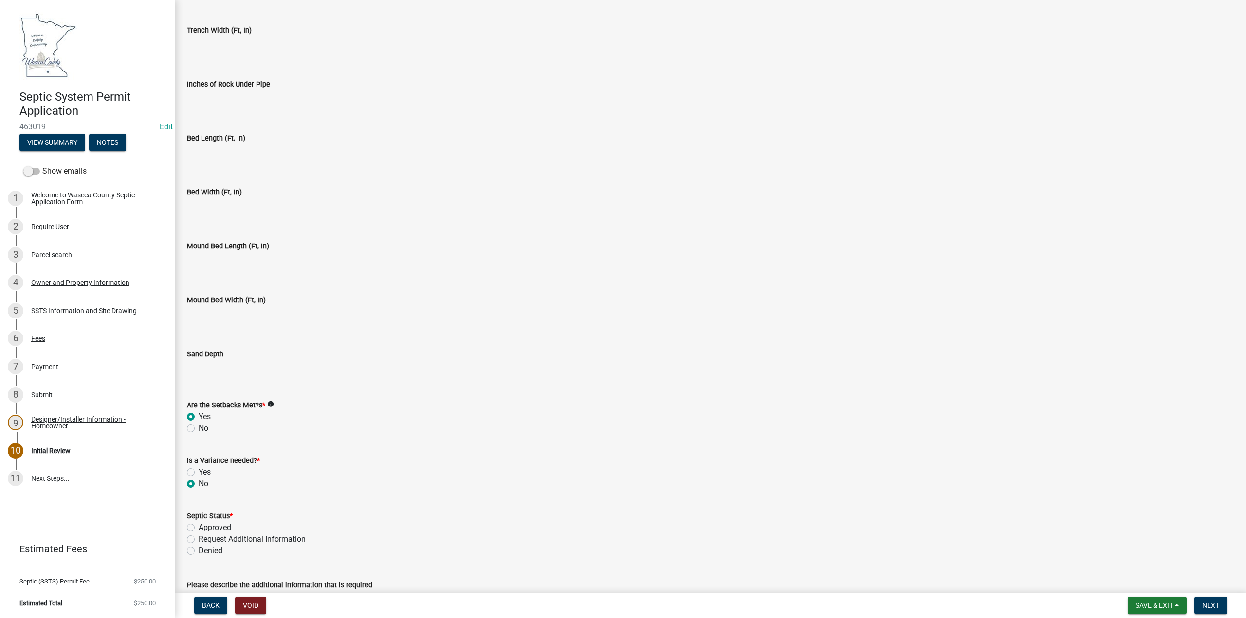
radio input "true"
click at [199, 526] on label "Approved" at bounding box center [215, 528] width 33 height 12
click at [199, 526] on input "Approved" at bounding box center [202, 525] width 6 height 6
radio input "true"
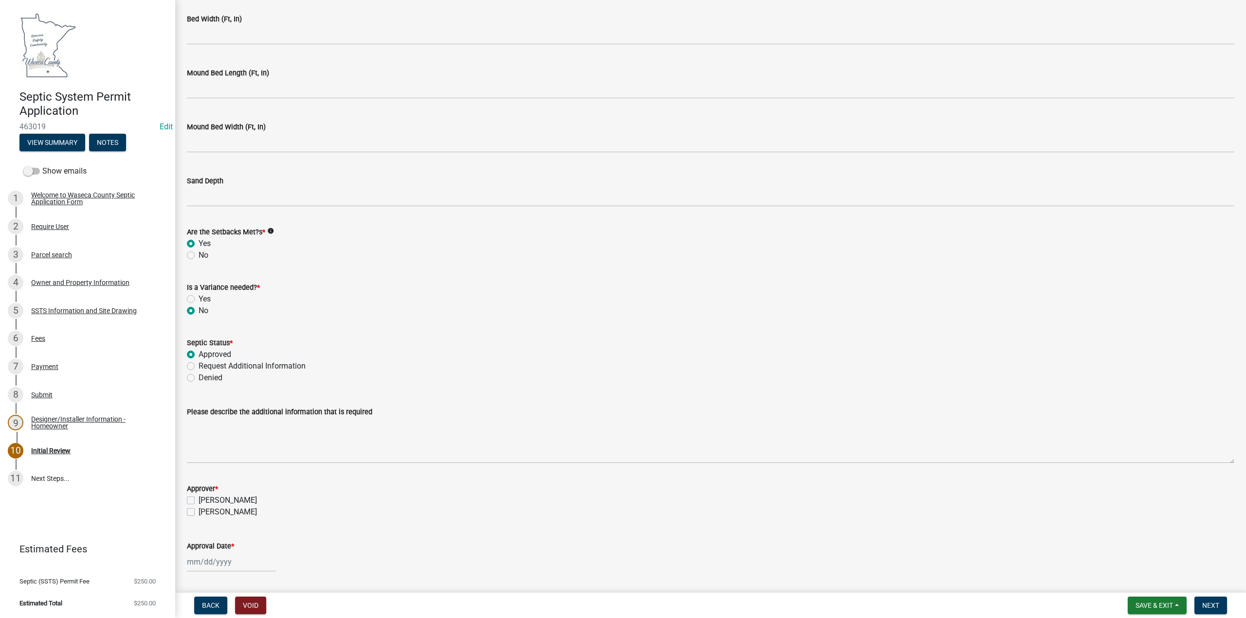
scroll to position [2106, 0]
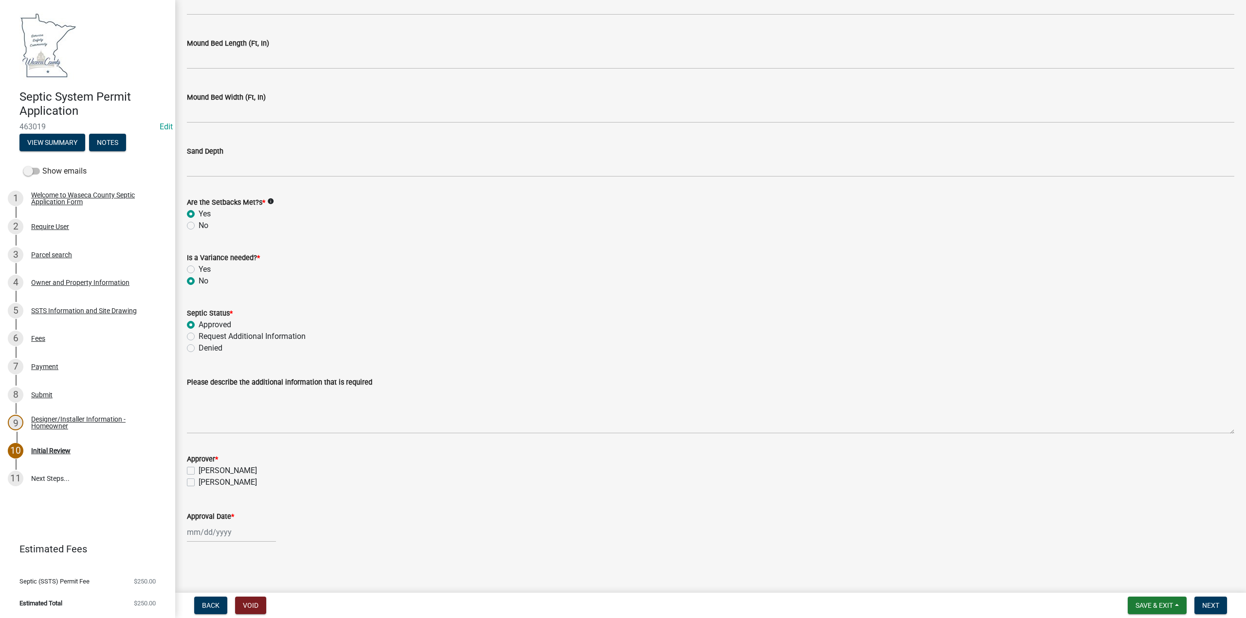
click at [199, 470] on label "[PERSON_NAME]" at bounding box center [228, 471] width 58 height 12
click at [199, 470] on input "[PERSON_NAME]" at bounding box center [202, 468] width 6 height 6
checkbox input "true"
checkbox input "false"
click at [203, 535] on div at bounding box center [231, 533] width 89 height 20
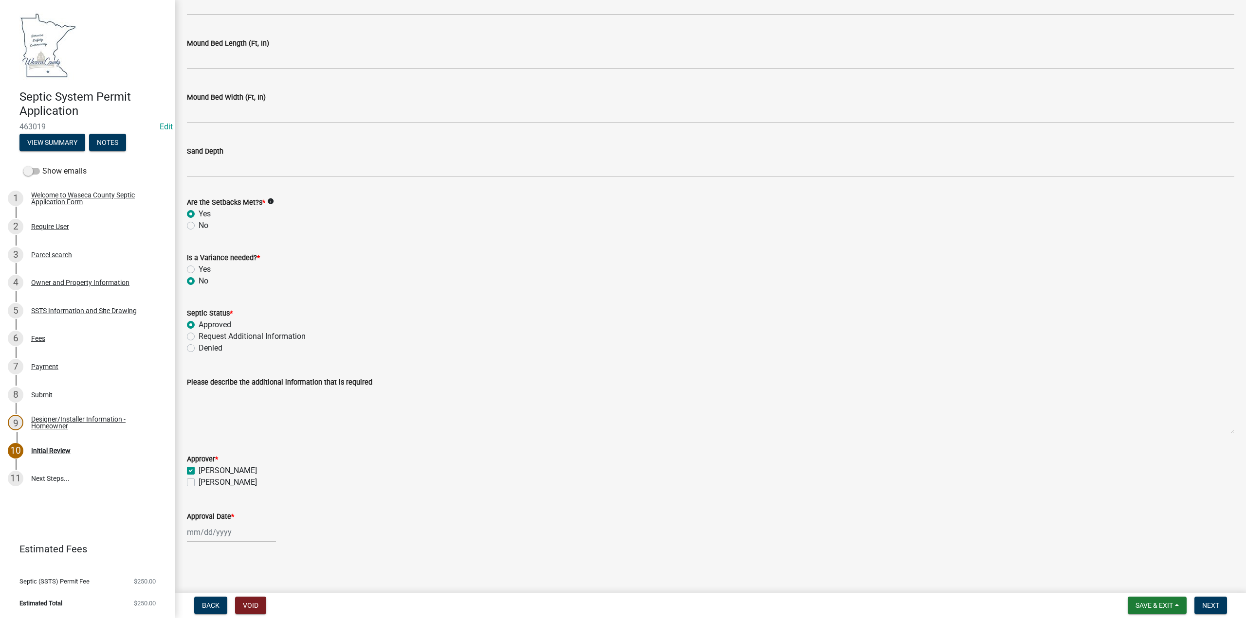
select select "8"
select select "2025"
click at [194, 402] on span "Previous month" at bounding box center [196, 402] width 7 height 7
select select "7"
click at [244, 452] on div "10" at bounding box center [244, 450] width 16 height 16
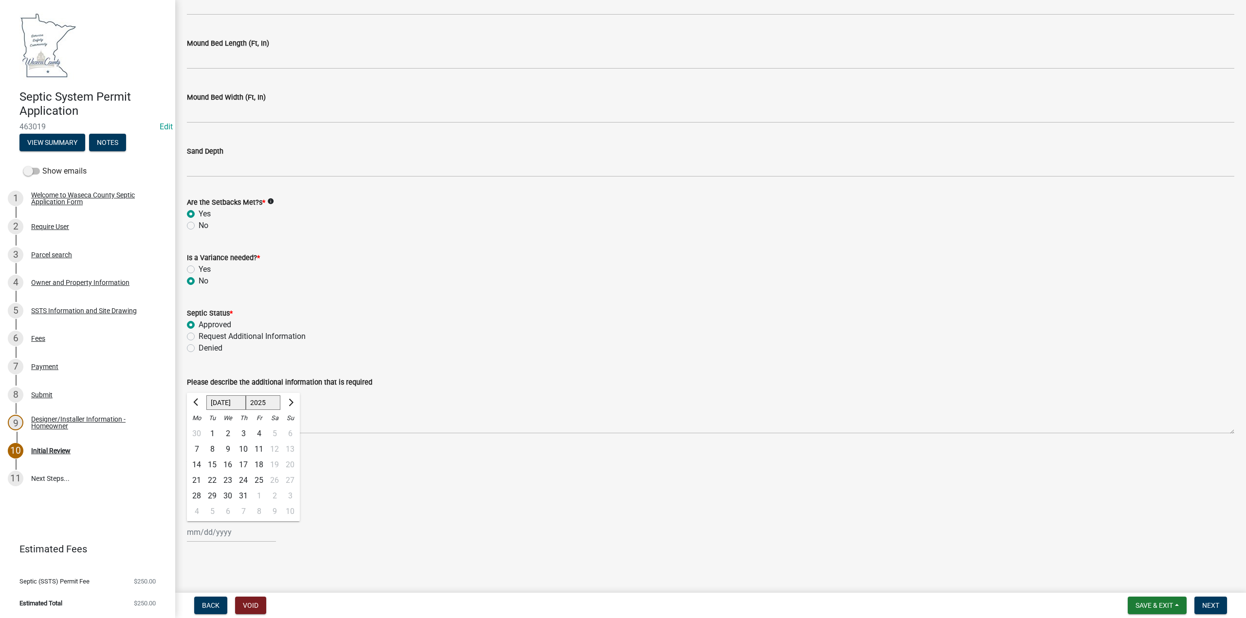
type input "[DATE]"
click at [1158, 605] on span "Save & Exit" at bounding box center [1153, 606] width 37 height 8
click at [1139, 561] on button "Save" at bounding box center [1147, 556] width 78 height 23
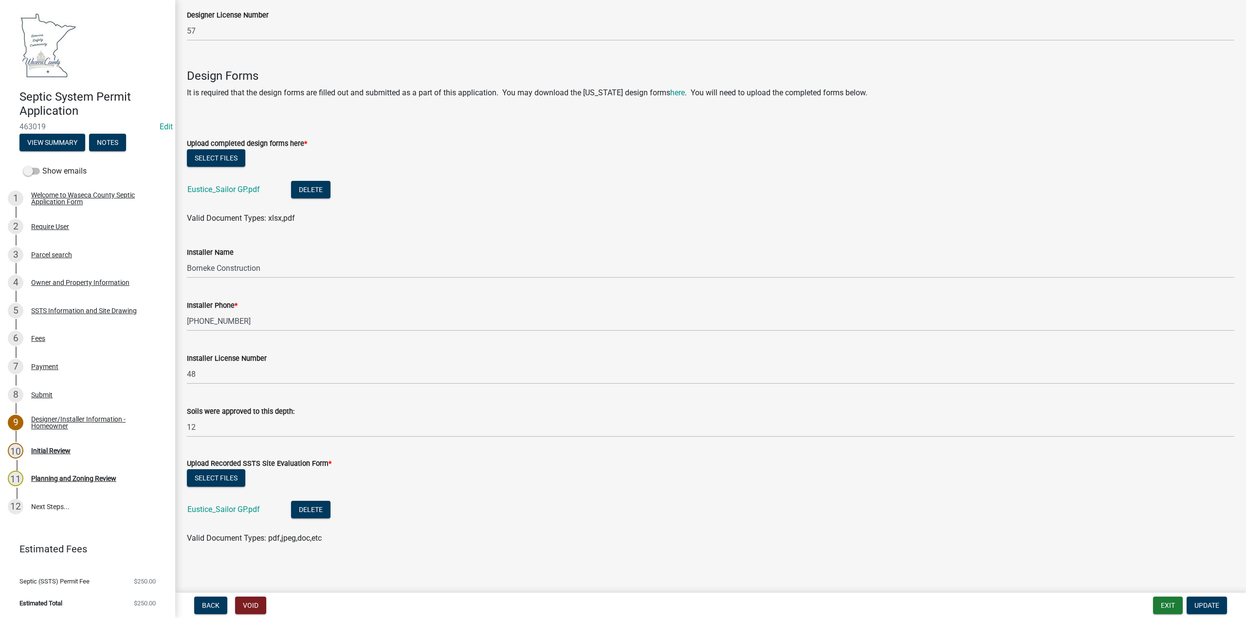
scroll to position [399, 0]
click at [48, 454] on div "Initial Review" at bounding box center [50, 451] width 39 height 7
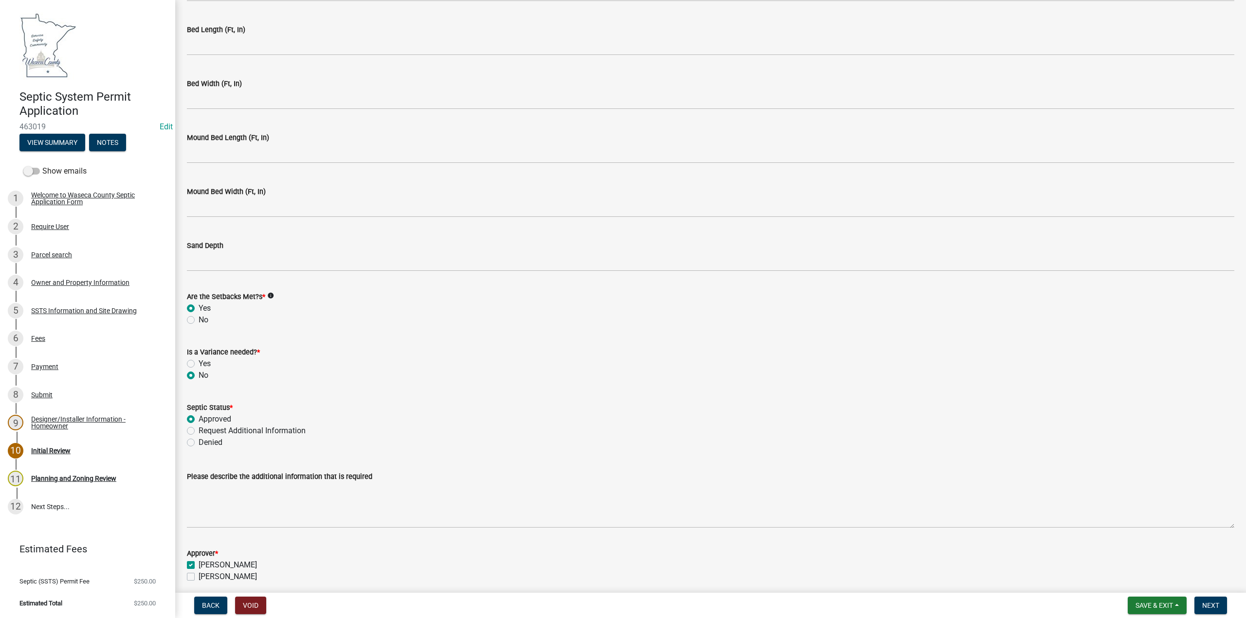
scroll to position [2106, 0]
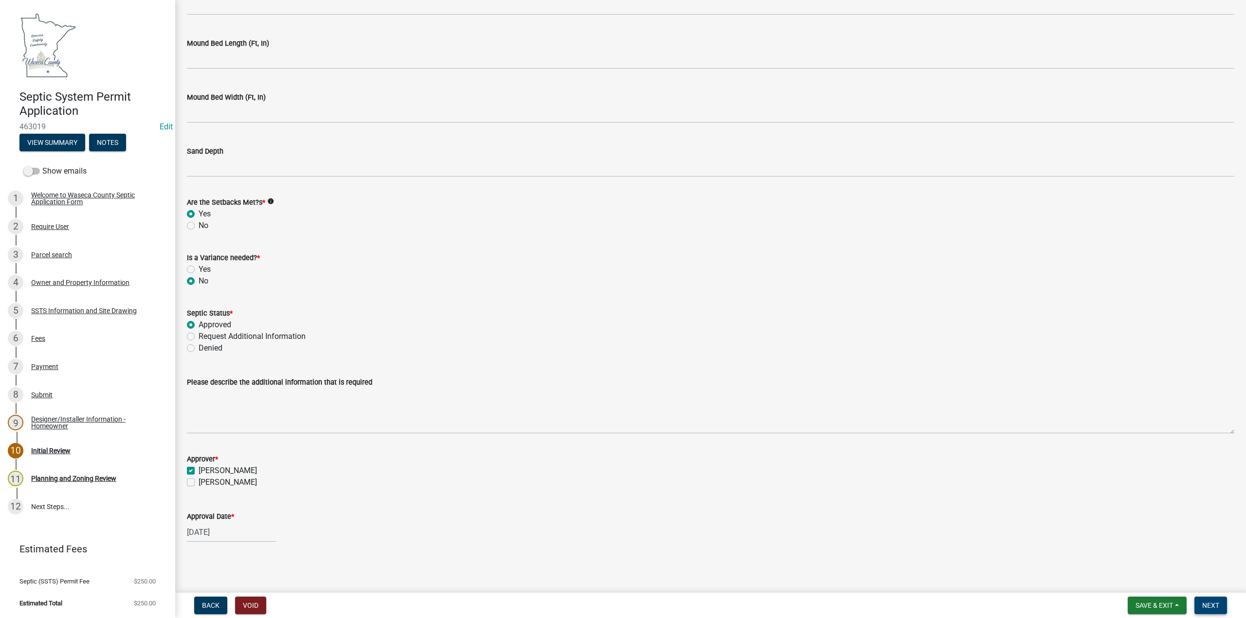
click at [1214, 604] on span "Next" at bounding box center [1210, 606] width 17 height 8
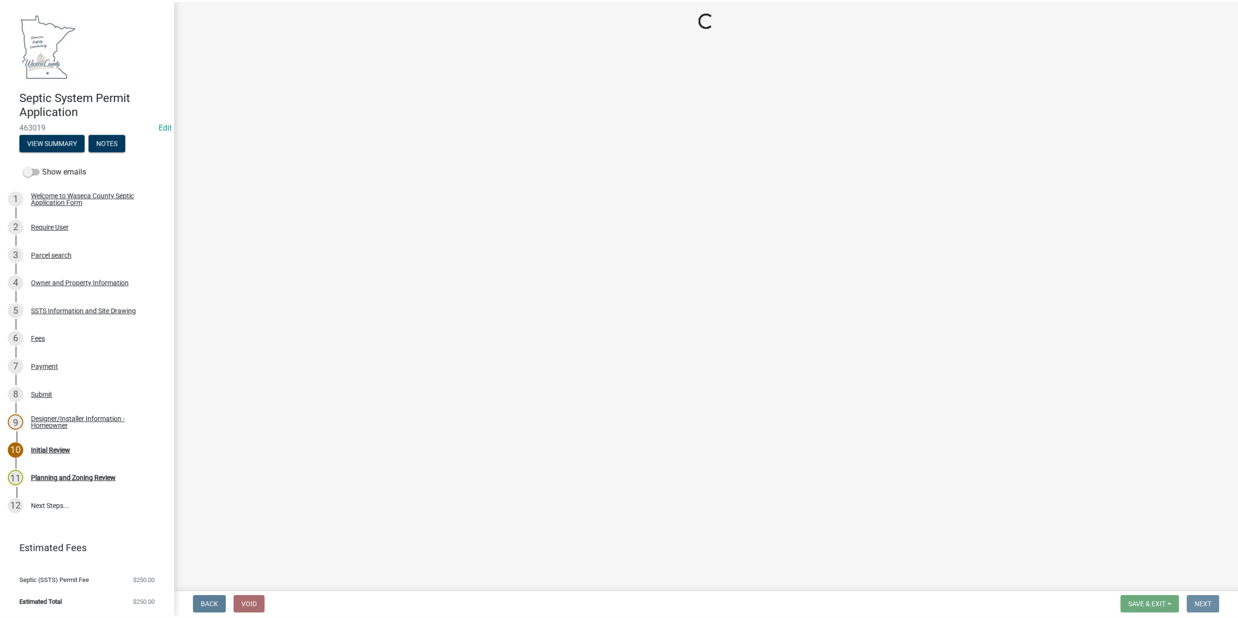
scroll to position [0, 0]
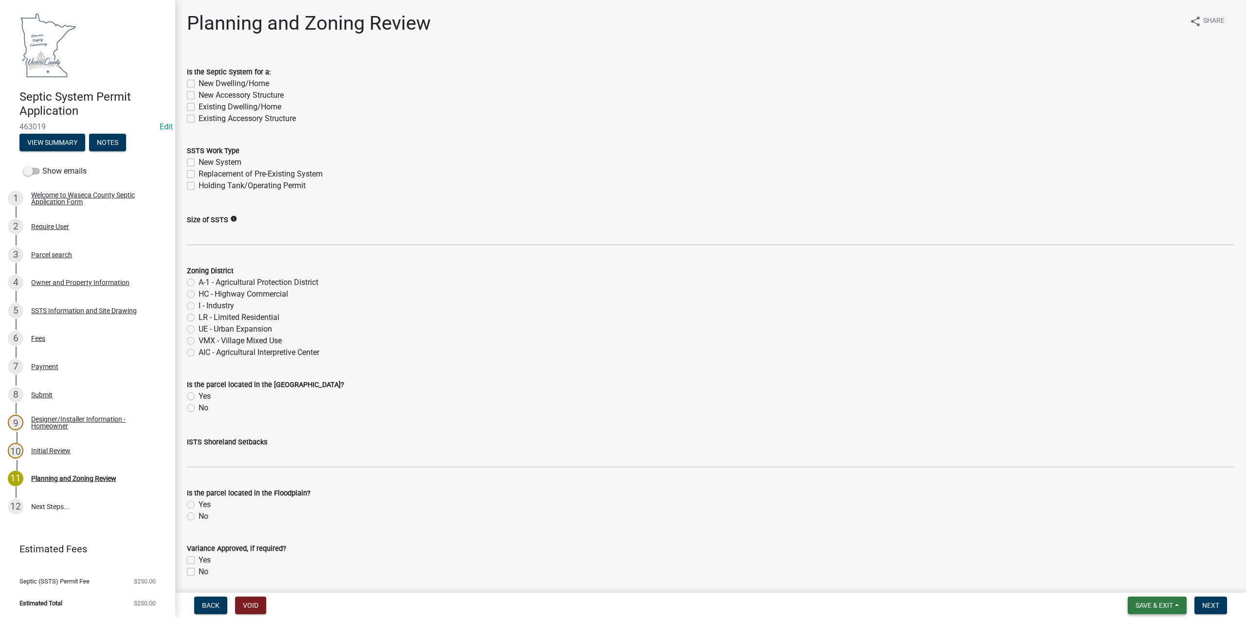
click at [1139, 607] on span "Save & Exit" at bounding box center [1153, 606] width 37 height 8
click at [1136, 581] on button "Save & Exit" at bounding box center [1147, 580] width 78 height 23
